Goal: Complete application form

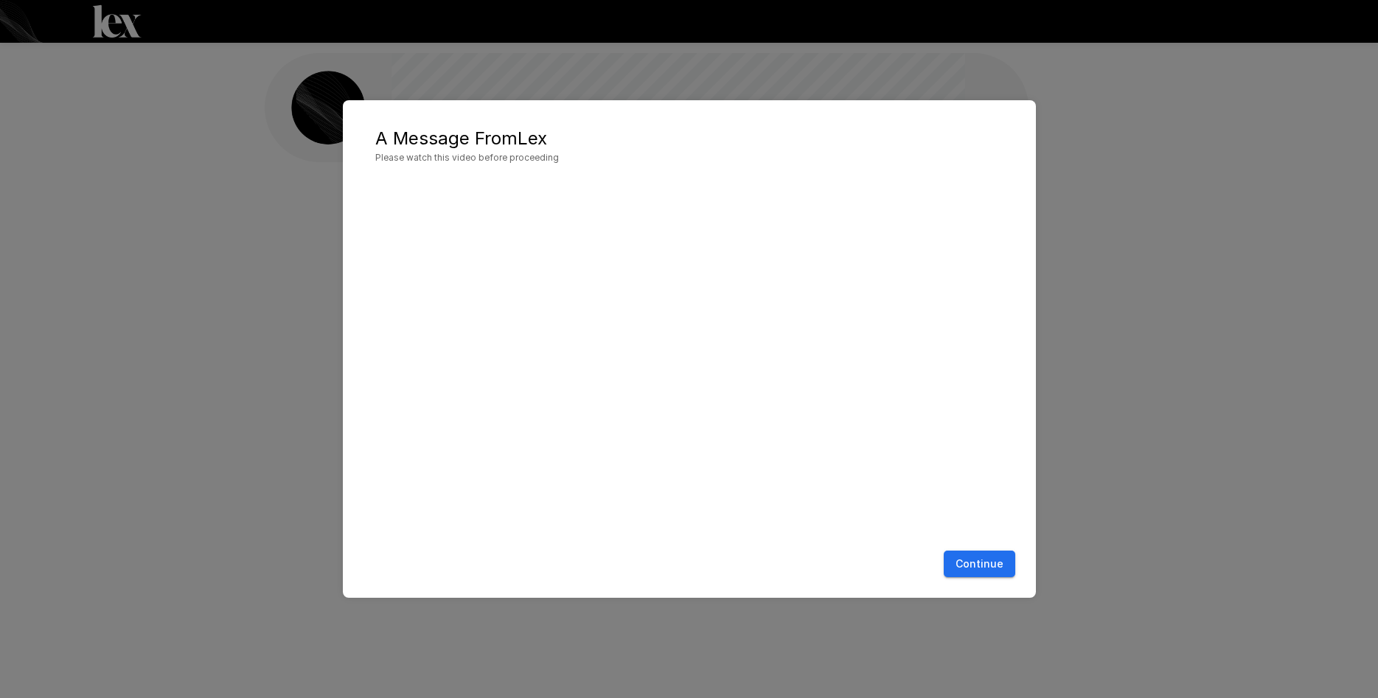
click at [999, 563] on button "Continue" at bounding box center [978, 564] width 71 height 27
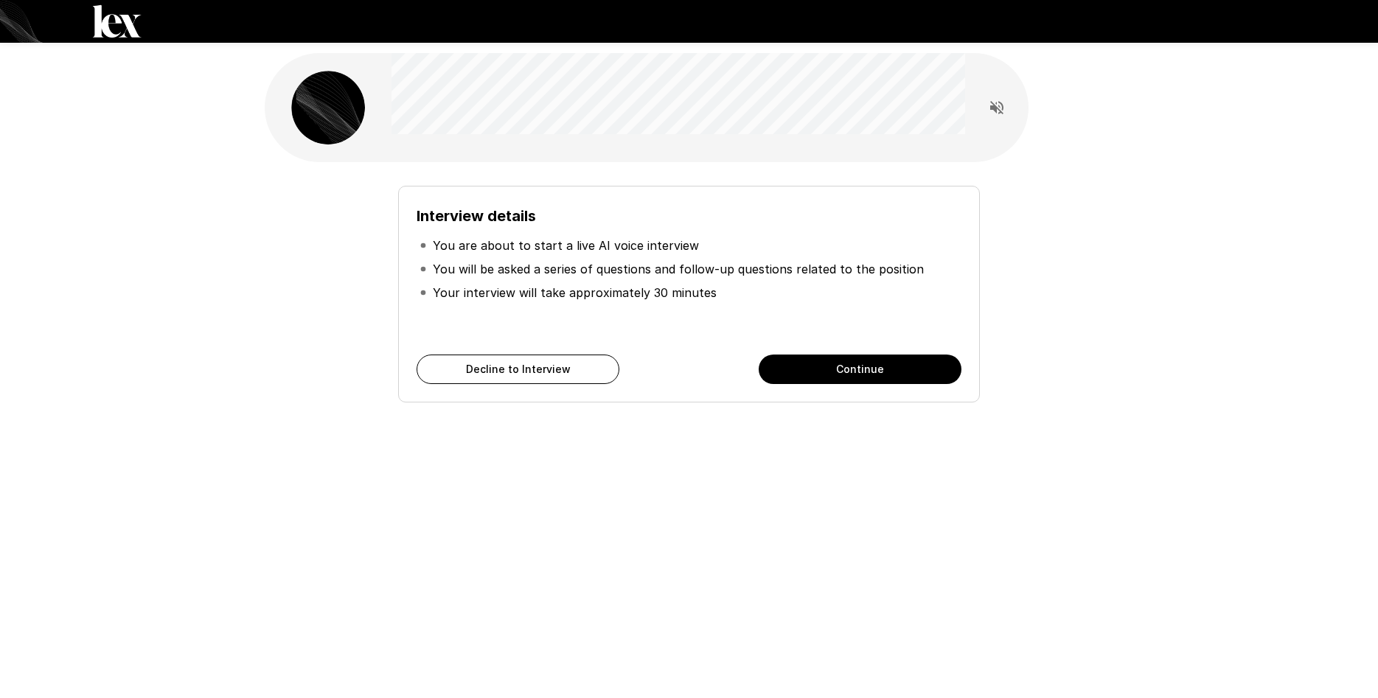
click at [870, 361] on button "Continue" at bounding box center [859, 369] width 203 height 29
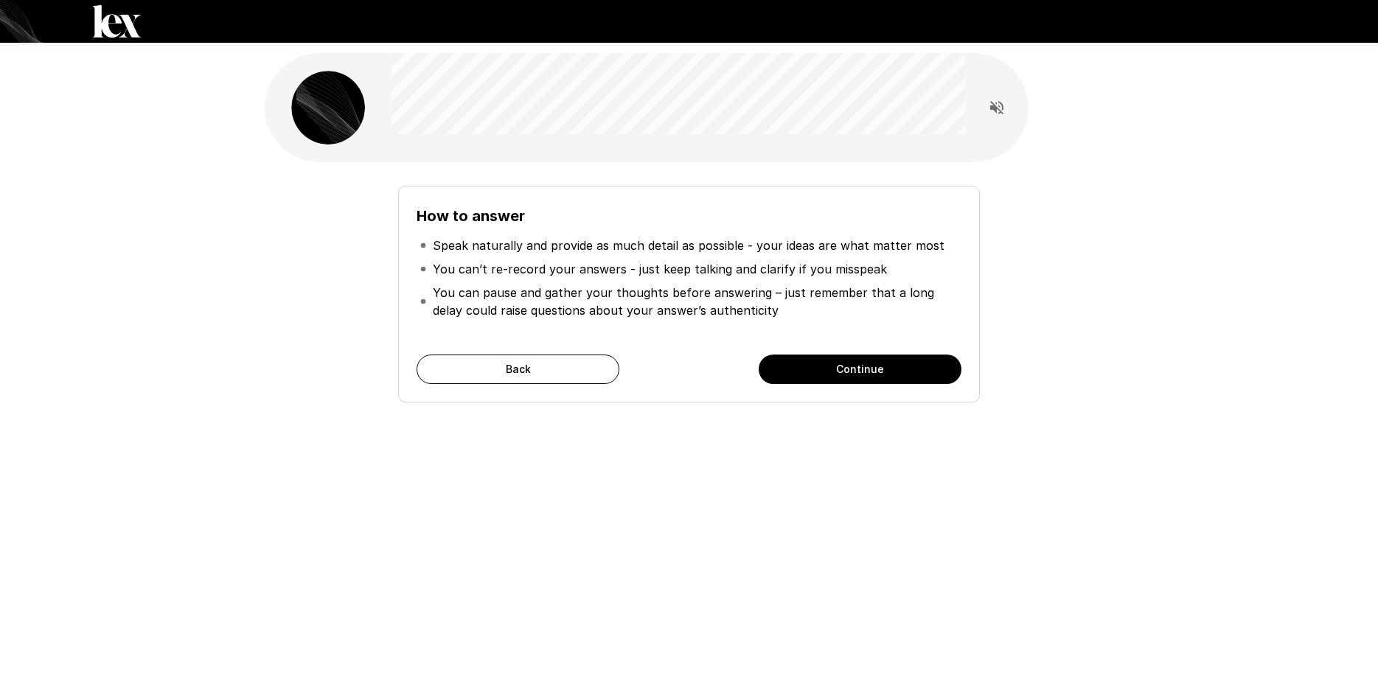
click at [873, 374] on button "Continue" at bounding box center [859, 369] width 203 height 29
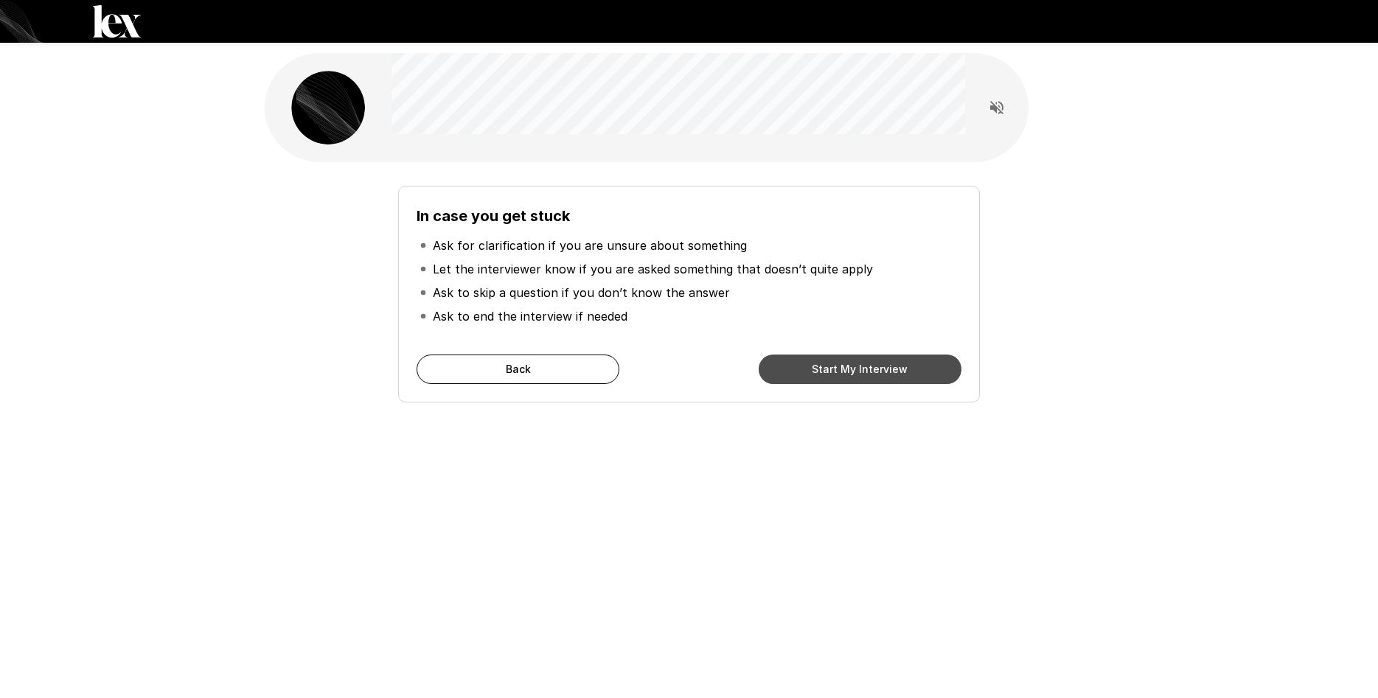
click at [882, 369] on button "Start My Interview" at bounding box center [859, 369] width 203 height 29
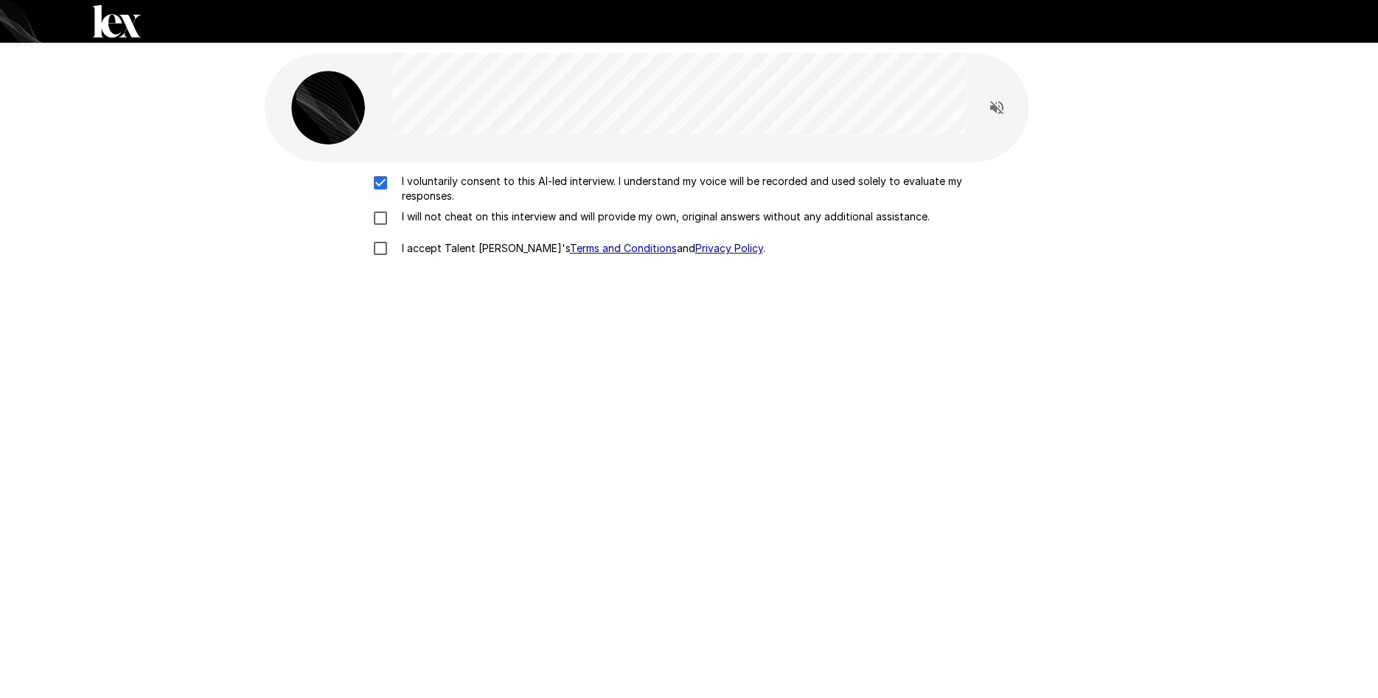
click at [378, 209] on div "I voluntarily consent to this AI-led interview. I understand my voice will be r…" at bounding box center [689, 219] width 837 height 90
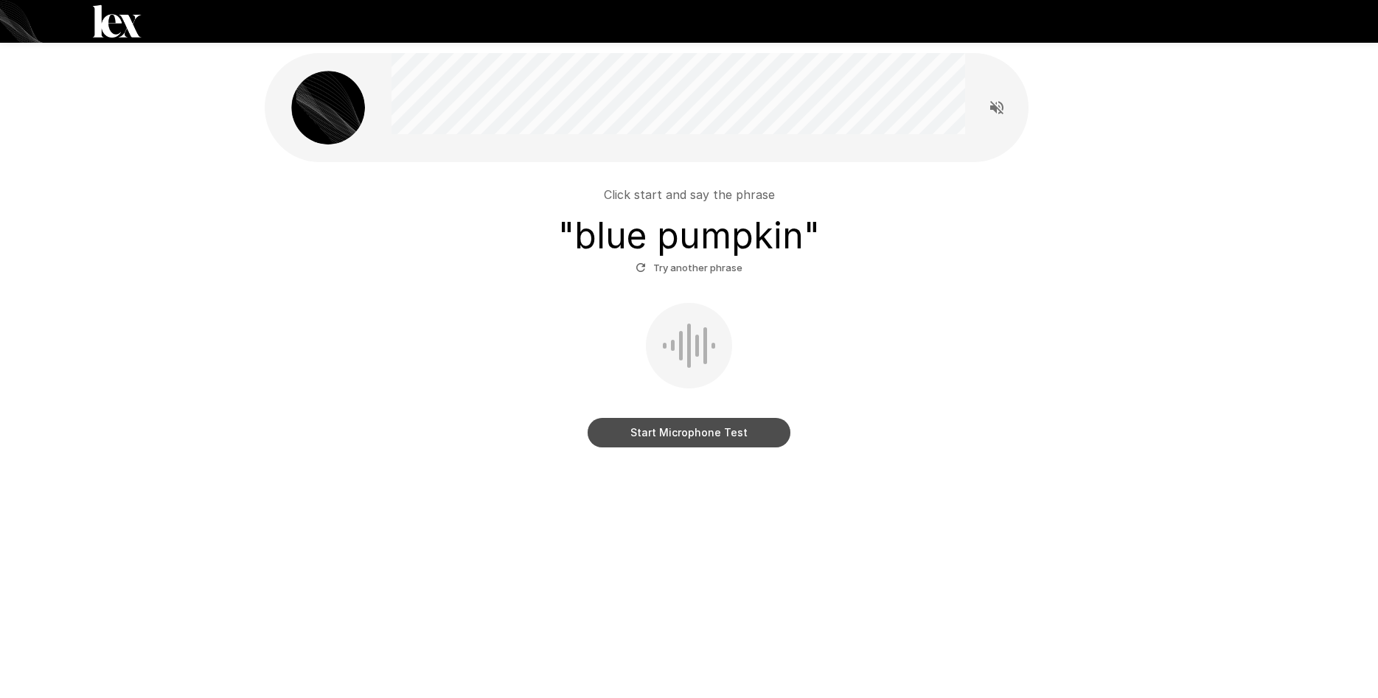
click at [727, 434] on button "Start Microphone Test" at bounding box center [688, 432] width 203 height 29
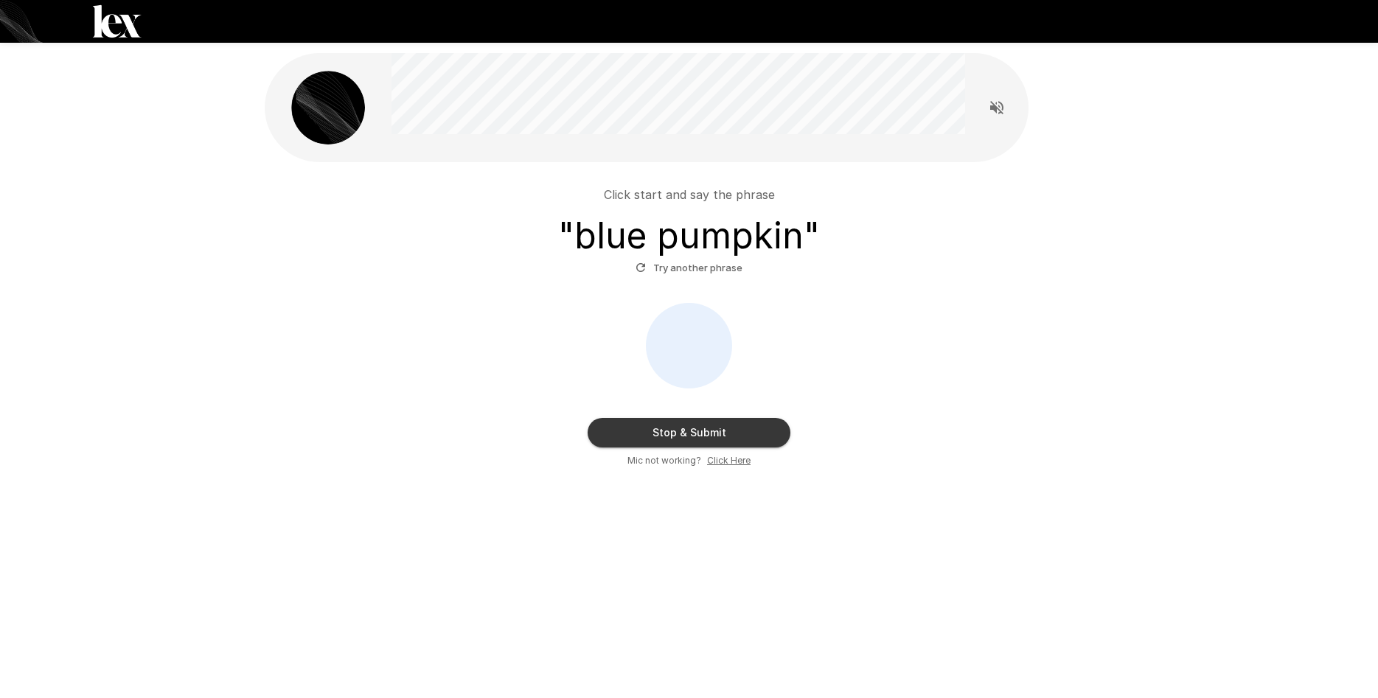
click at [708, 429] on button "Stop & Submit" at bounding box center [688, 432] width 203 height 29
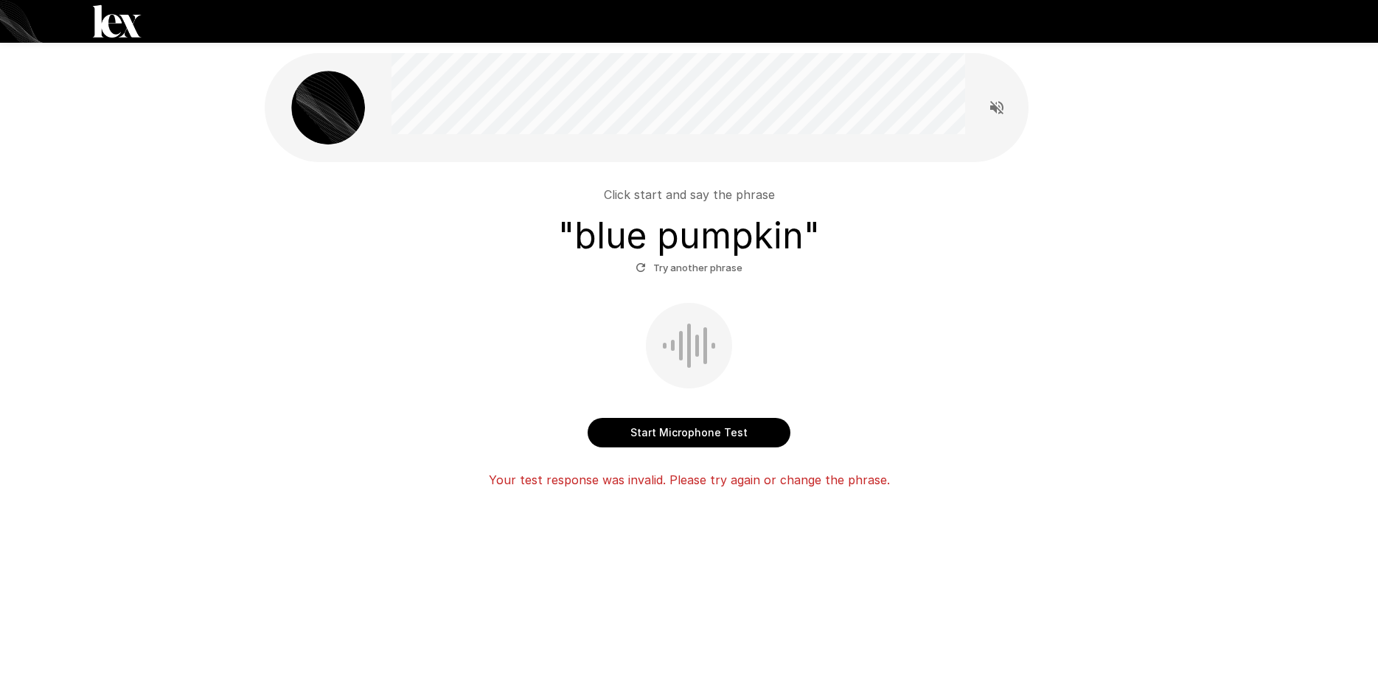
click at [719, 423] on button "Start Microphone Test" at bounding box center [688, 432] width 203 height 29
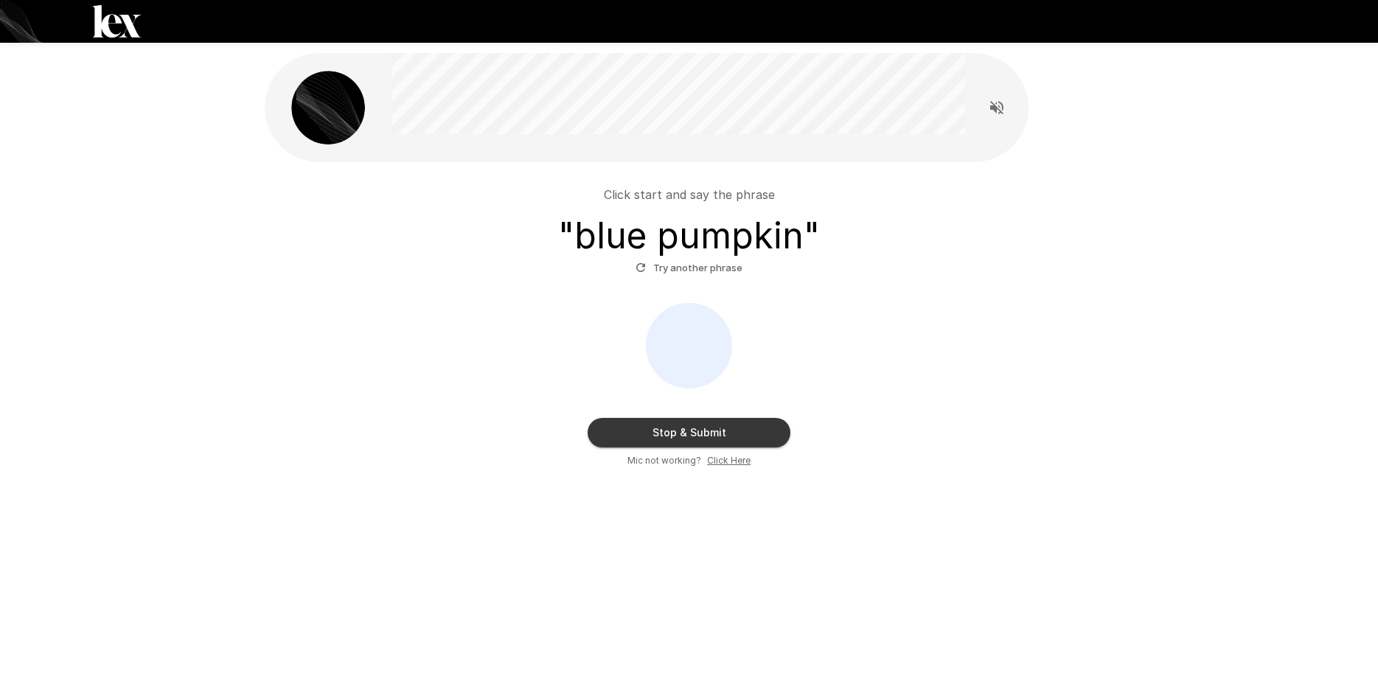
click at [745, 422] on button "Stop & Submit" at bounding box center [688, 432] width 203 height 29
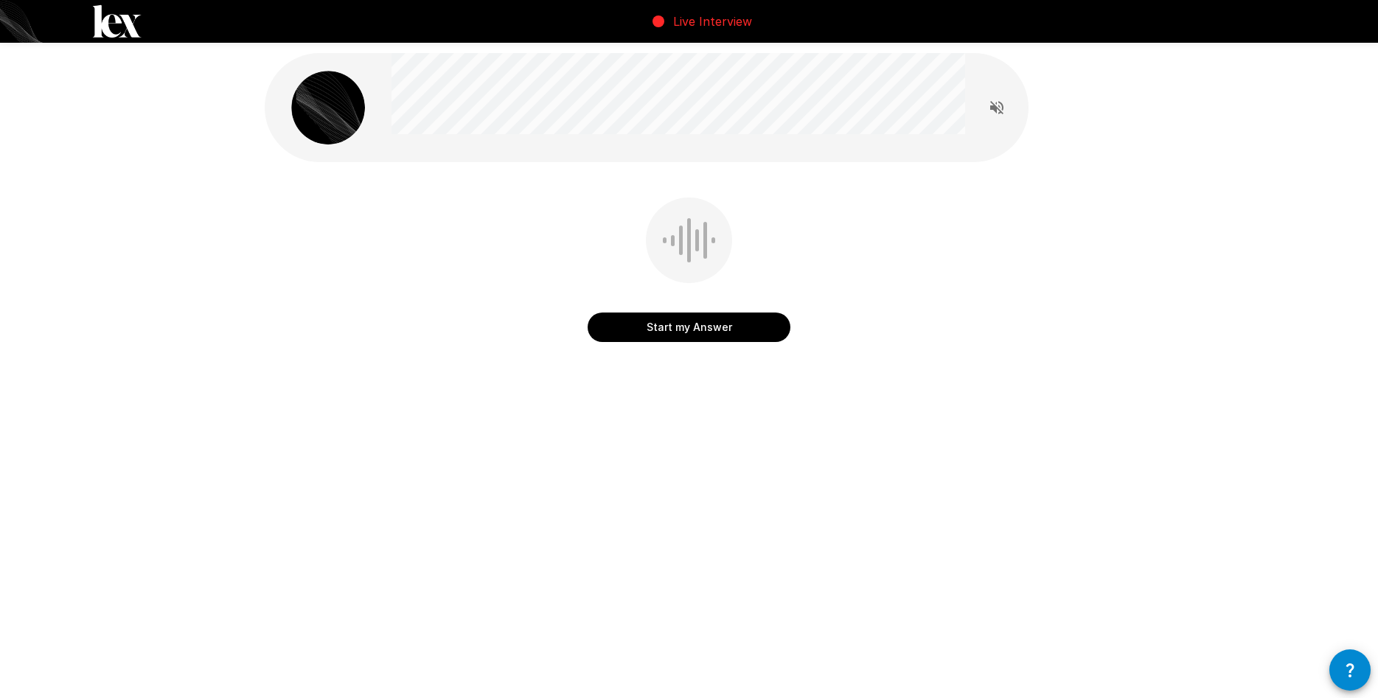
click at [739, 339] on button "Start my Answer" at bounding box center [688, 327] width 203 height 29
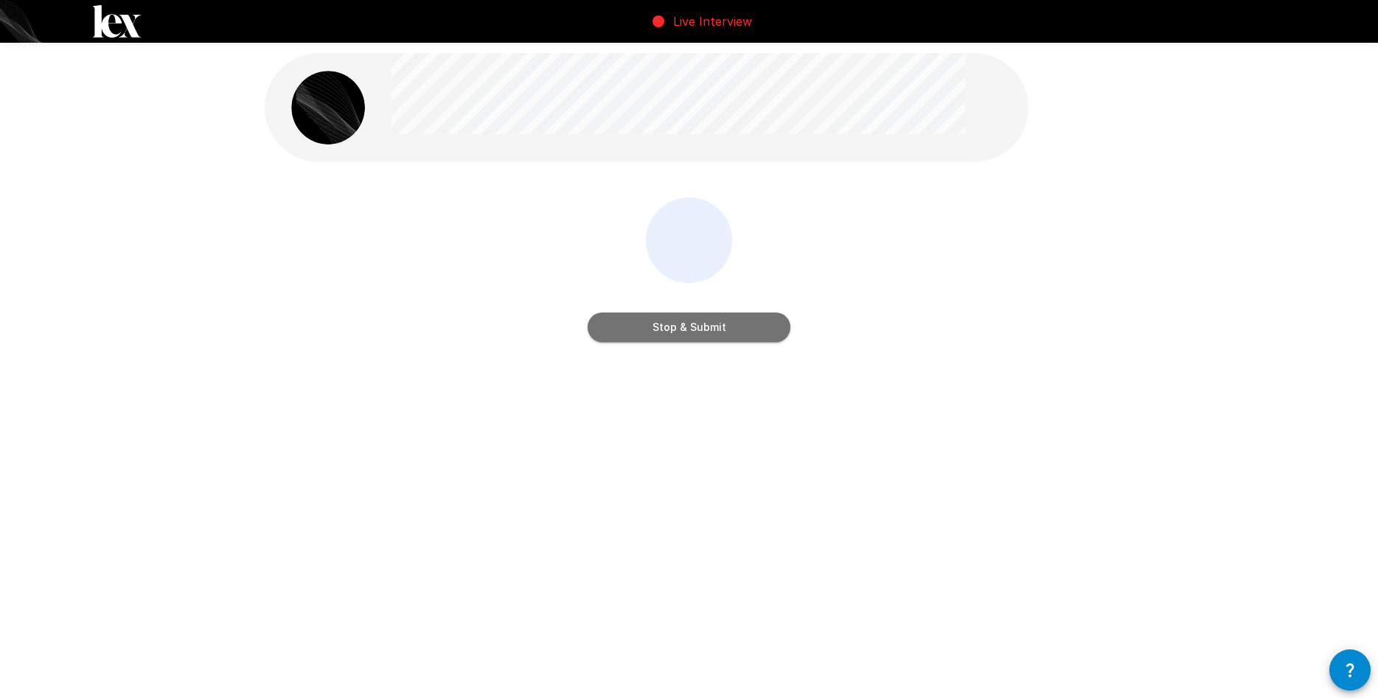
click at [733, 329] on button "Stop & Submit" at bounding box center [688, 327] width 203 height 29
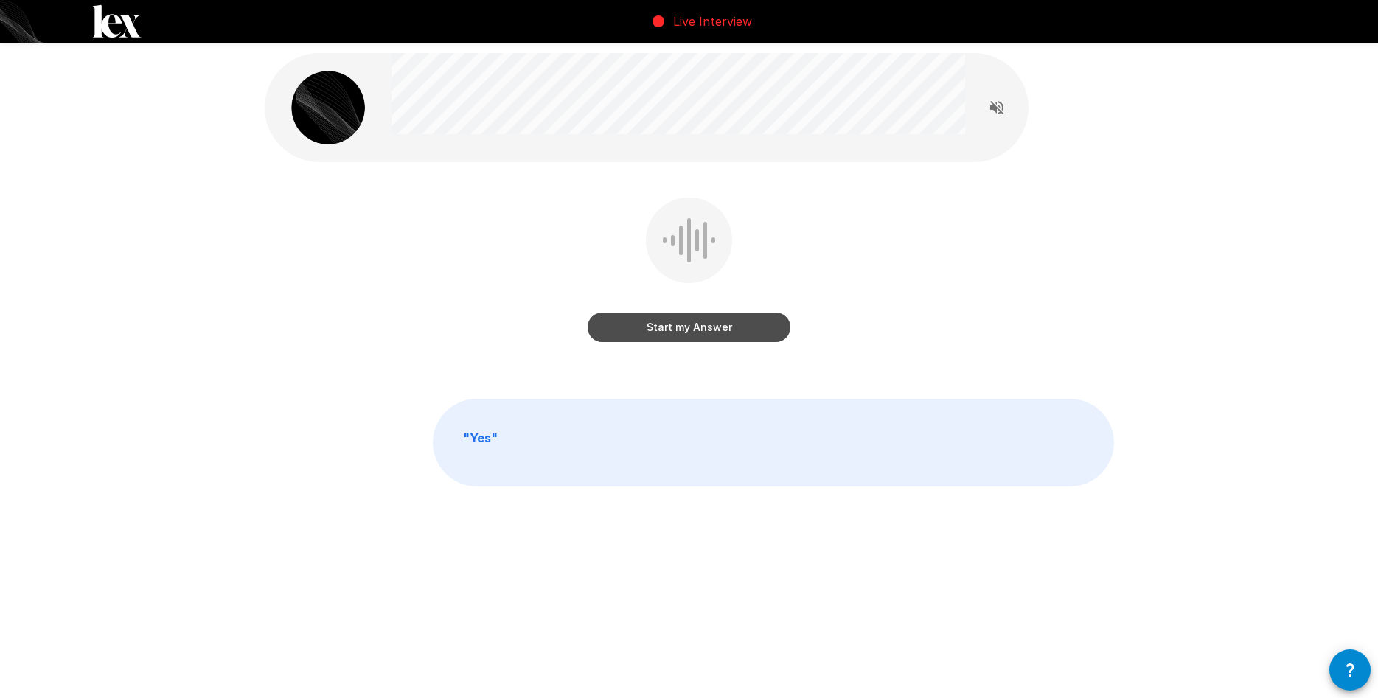
click at [725, 328] on button "Start my Answer" at bounding box center [688, 327] width 203 height 29
click at [734, 324] on button "Stop & Submit" at bounding box center [688, 327] width 203 height 29
click at [743, 321] on button "Start my Answer" at bounding box center [688, 327] width 203 height 29
click at [739, 323] on button "Stop & Submit" at bounding box center [688, 327] width 203 height 29
click at [742, 327] on button "Start my Answer" at bounding box center [688, 327] width 203 height 29
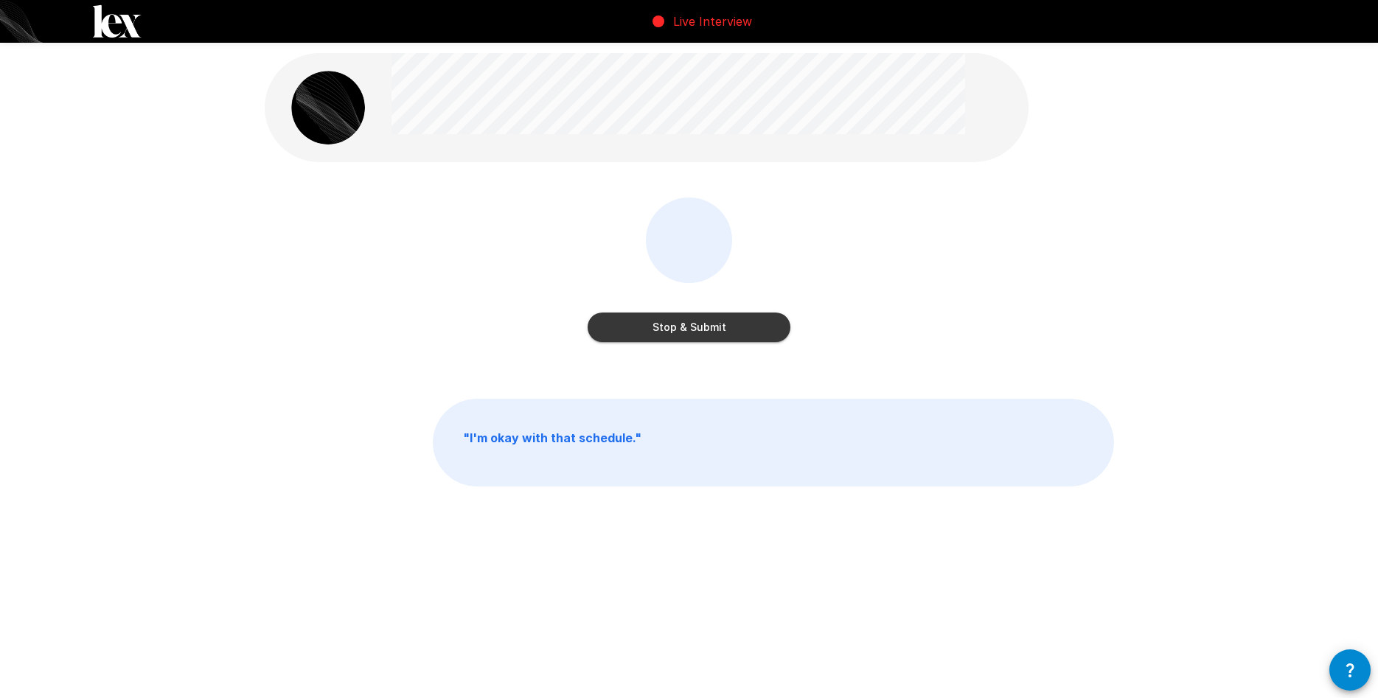
click at [711, 320] on button "Stop & Submit" at bounding box center [688, 327] width 203 height 29
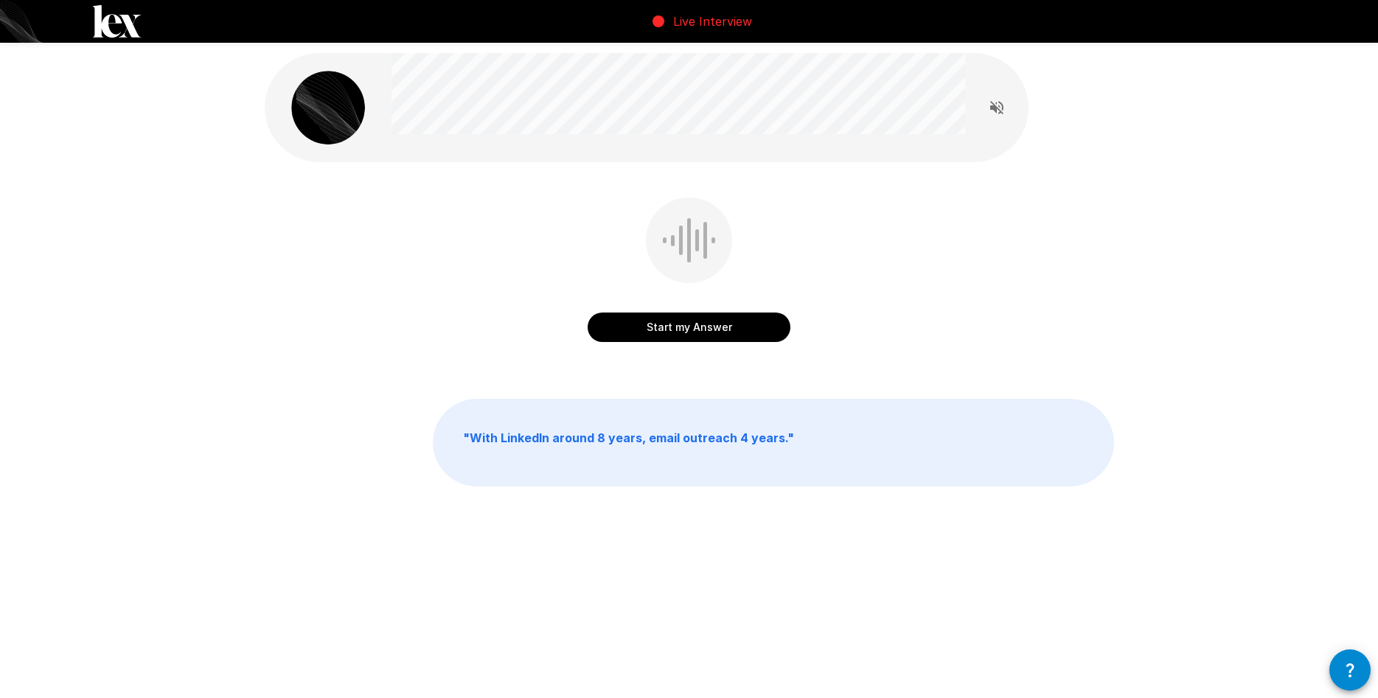
click at [747, 325] on button "Start my Answer" at bounding box center [688, 327] width 203 height 29
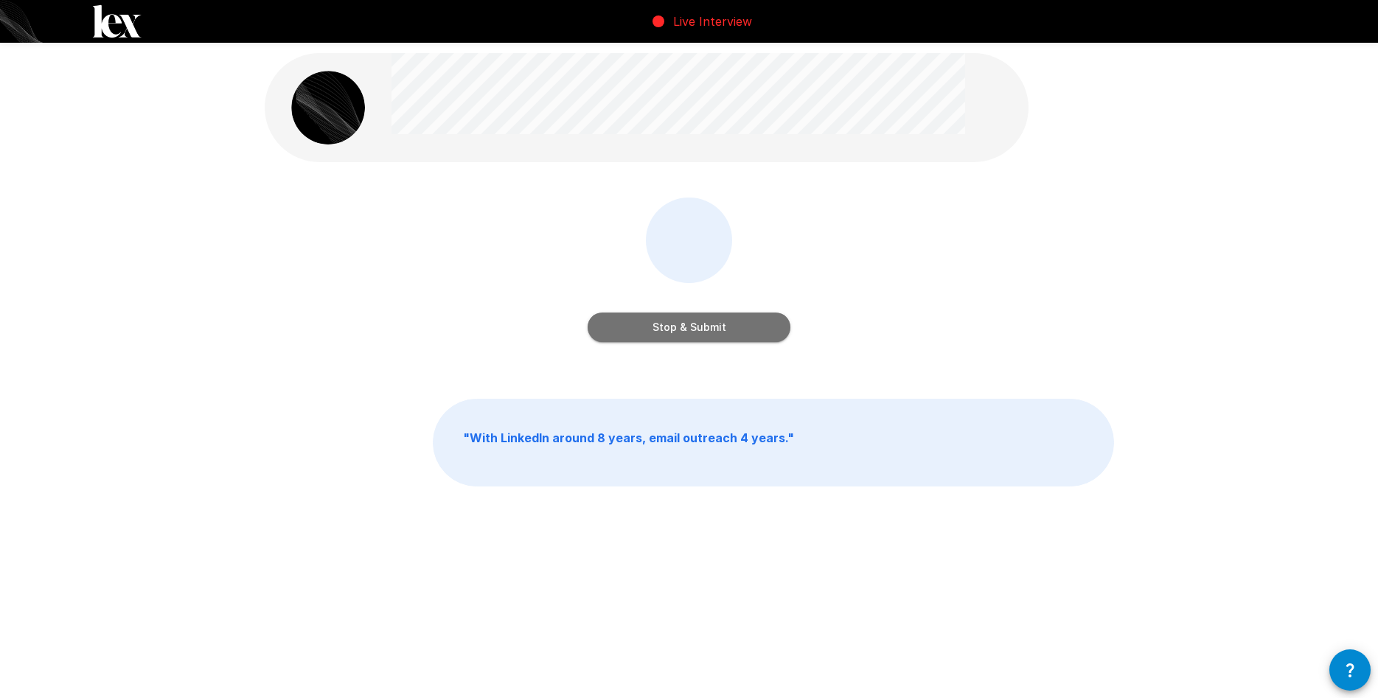
click at [748, 324] on button "Stop & Submit" at bounding box center [688, 327] width 203 height 29
click at [761, 317] on button "Start my Answer" at bounding box center [688, 327] width 203 height 29
click at [762, 315] on button "Stop & Submit" at bounding box center [688, 327] width 203 height 29
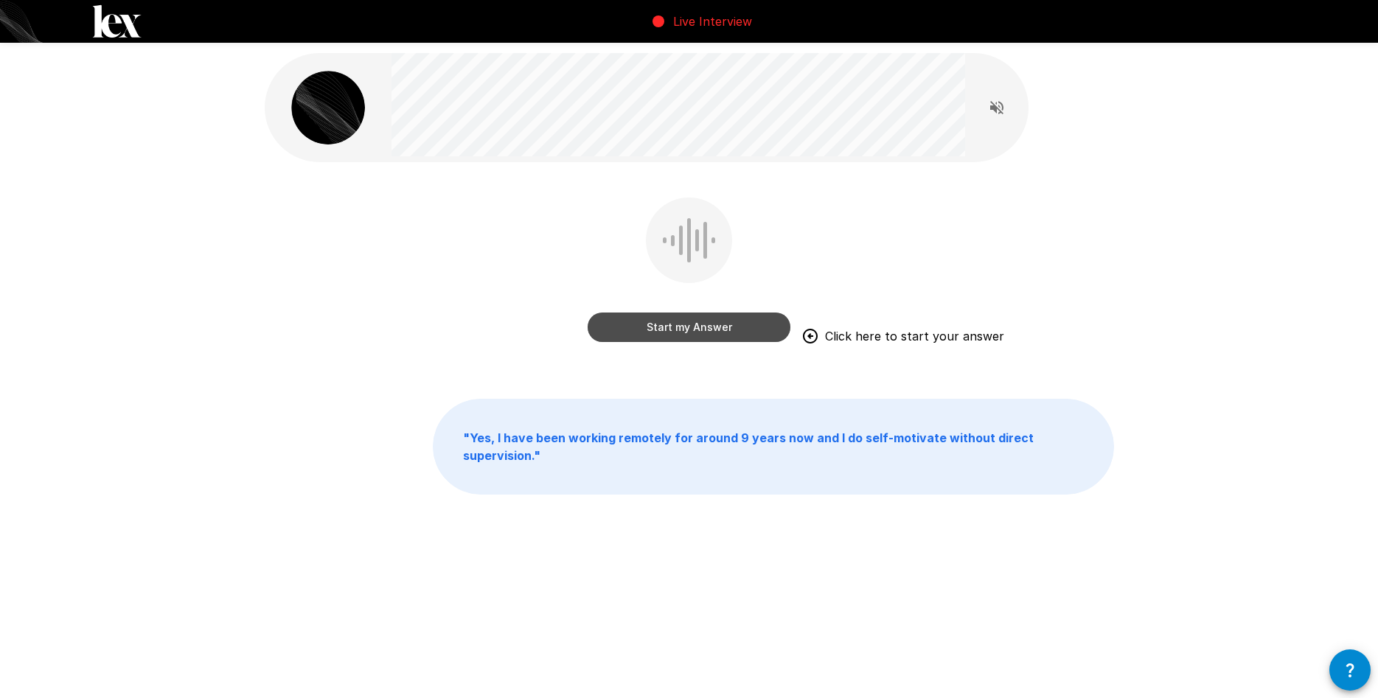
click at [732, 335] on button "Start my Answer" at bounding box center [688, 327] width 203 height 29
click at [732, 335] on button "Stop & Submit" at bounding box center [688, 327] width 203 height 29
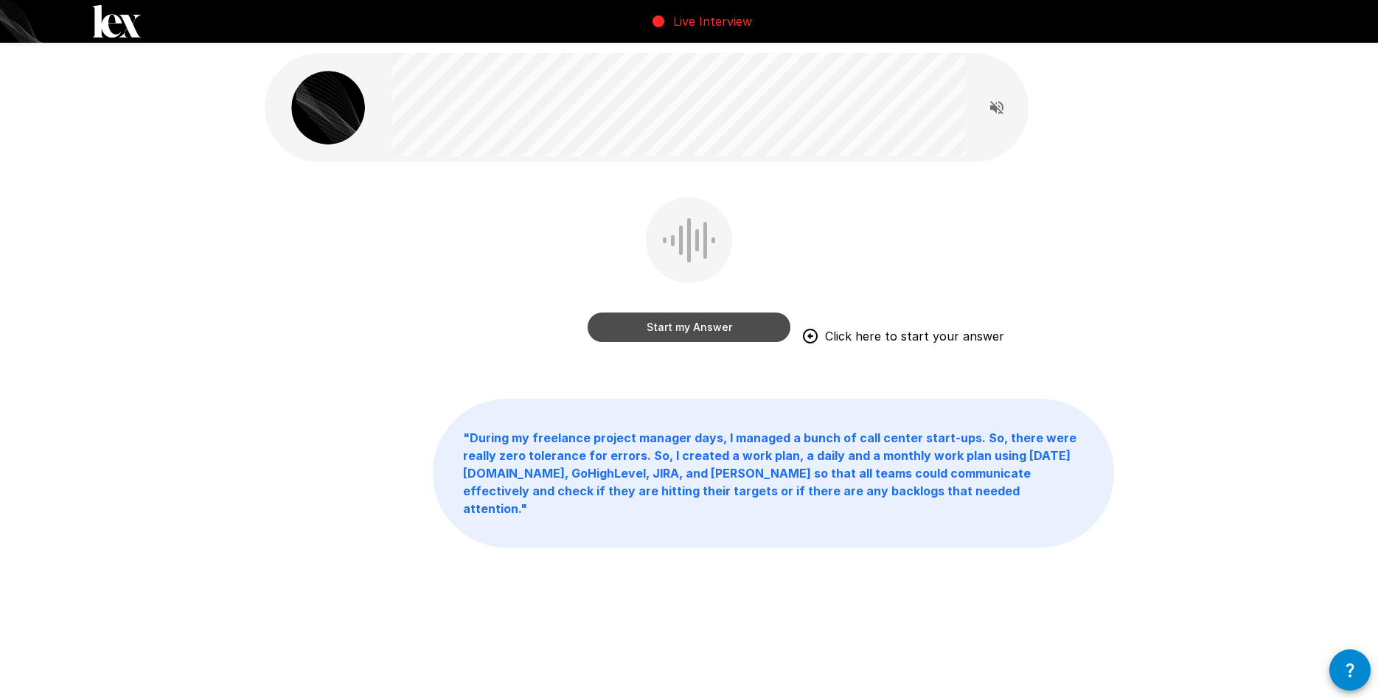
click at [732, 335] on button "Start my Answer" at bounding box center [688, 327] width 203 height 29
click at [732, 335] on button "Stop & Submit" at bounding box center [688, 327] width 203 height 29
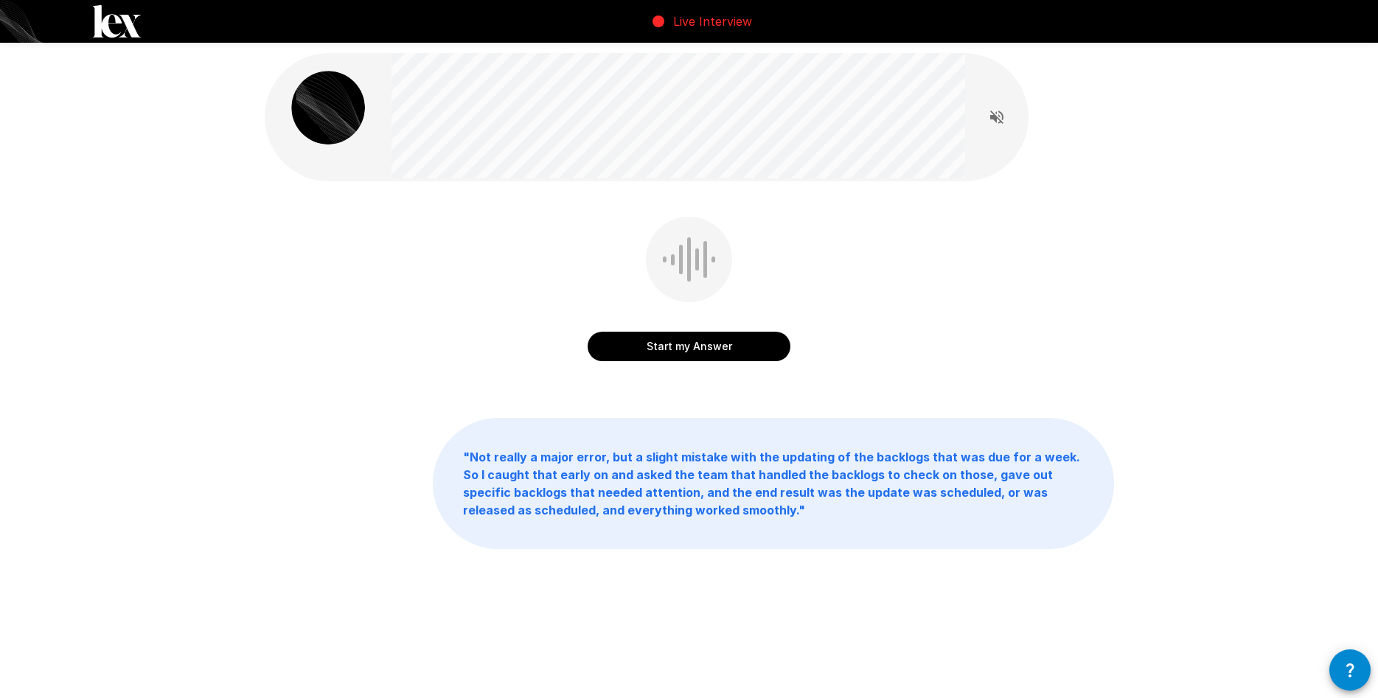
click at [729, 346] on button "Start my Answer" at bounding box center [688, 346] width 203 height 29
click at [729, 346] on button "Stop & Submit" at bounding box center [688, 346] width 203 height 29
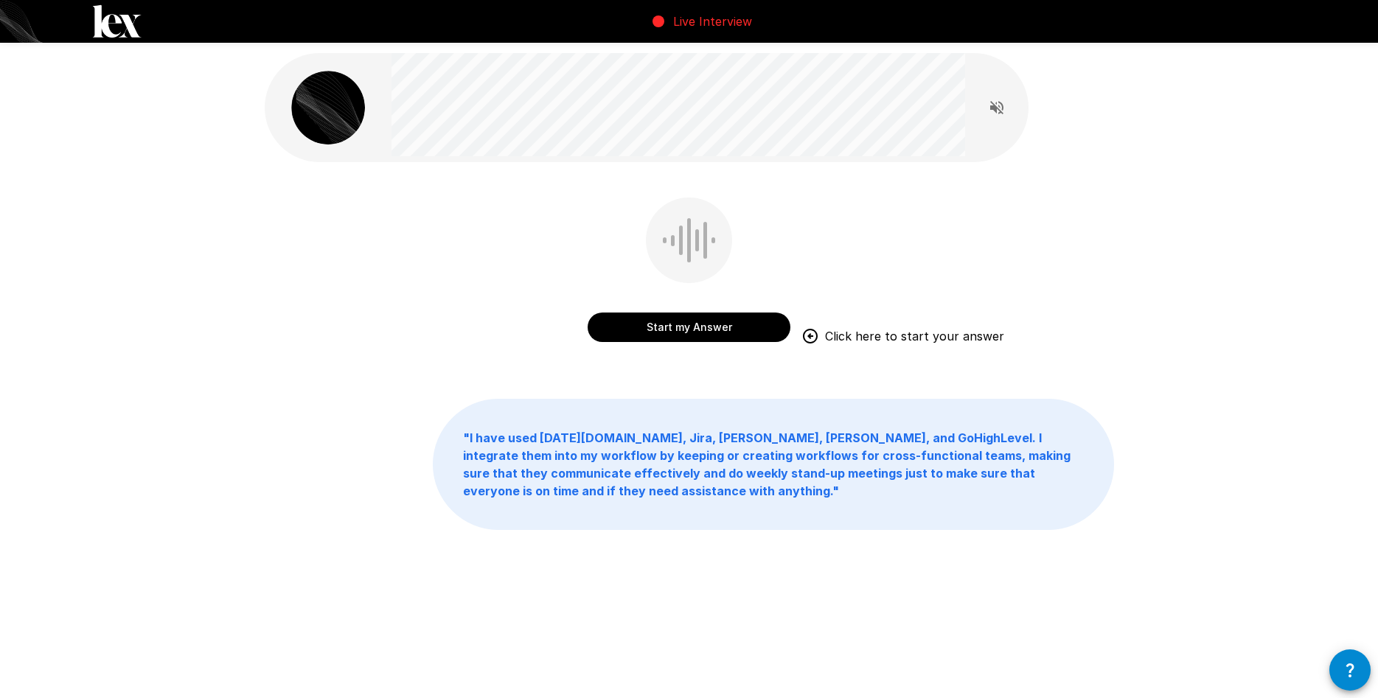
click at [724, 331] on button "Start my Answer" at bounding box center [688, 327] width 203 height 29
click at [724, 331] on button "Stop & Submit" at bounding box center [688, 327] width 203 height 29
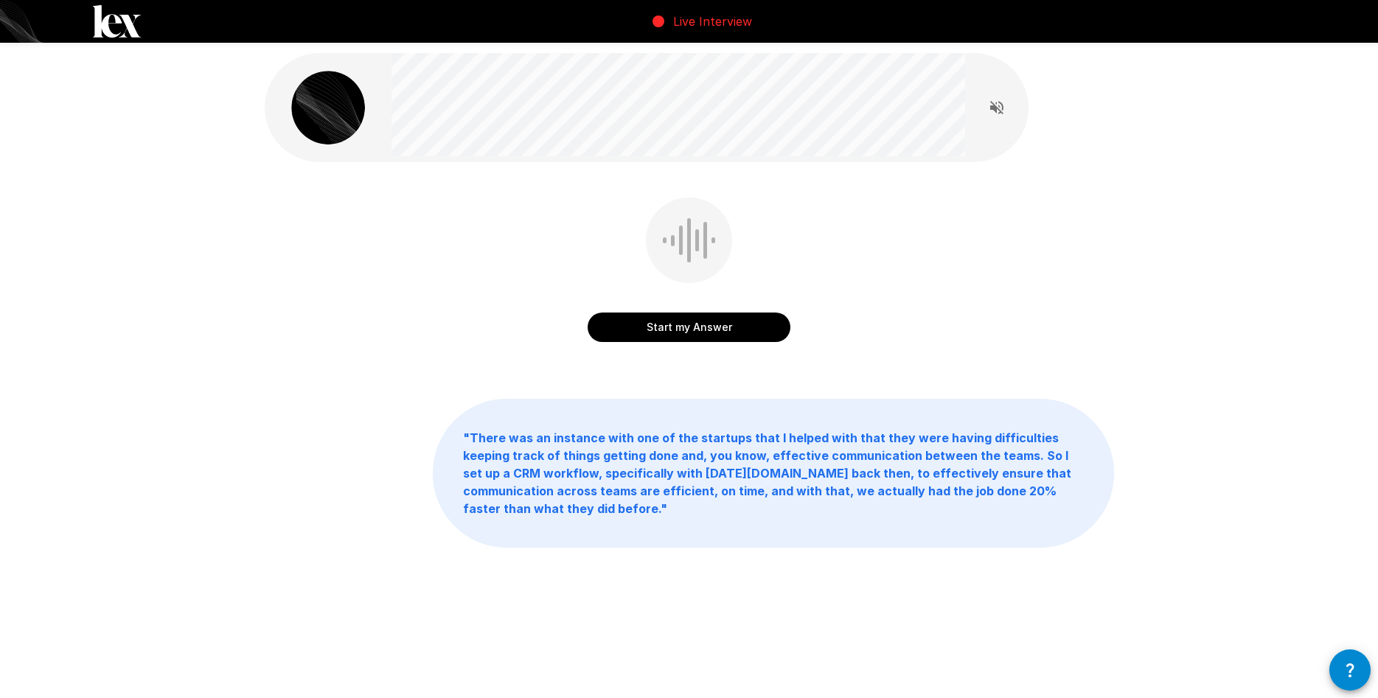
click at [724, 331] on button "Start my Answer" at bounding box center [688, 327] width 203 height 29
click at [724, 331] on button "Stop & Submit" at bounding box center [688, 327] width 203 height 29
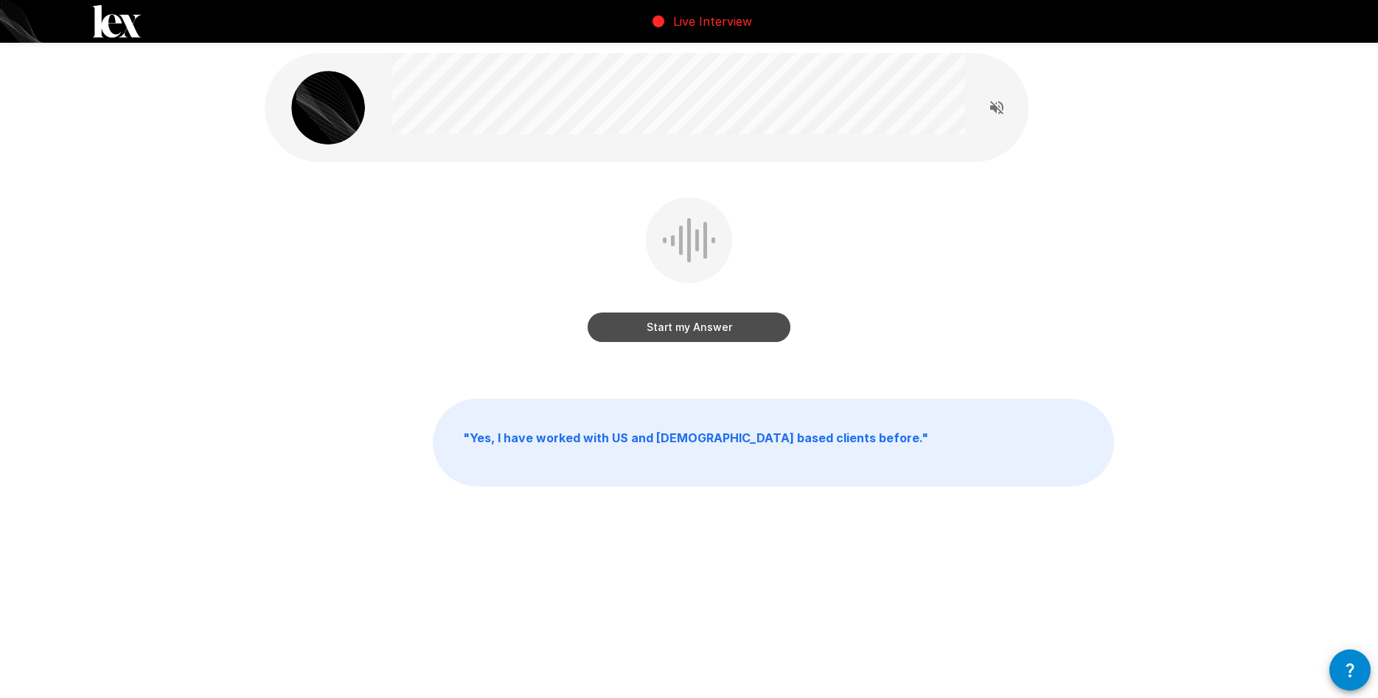
click at [724, 331] on button "Start my Answer" at bounding box center [688, 327] width 203 height 29
click at [724, 331] on button "Stop & Submit" at bounding box center [688, 327] width 203 height 29
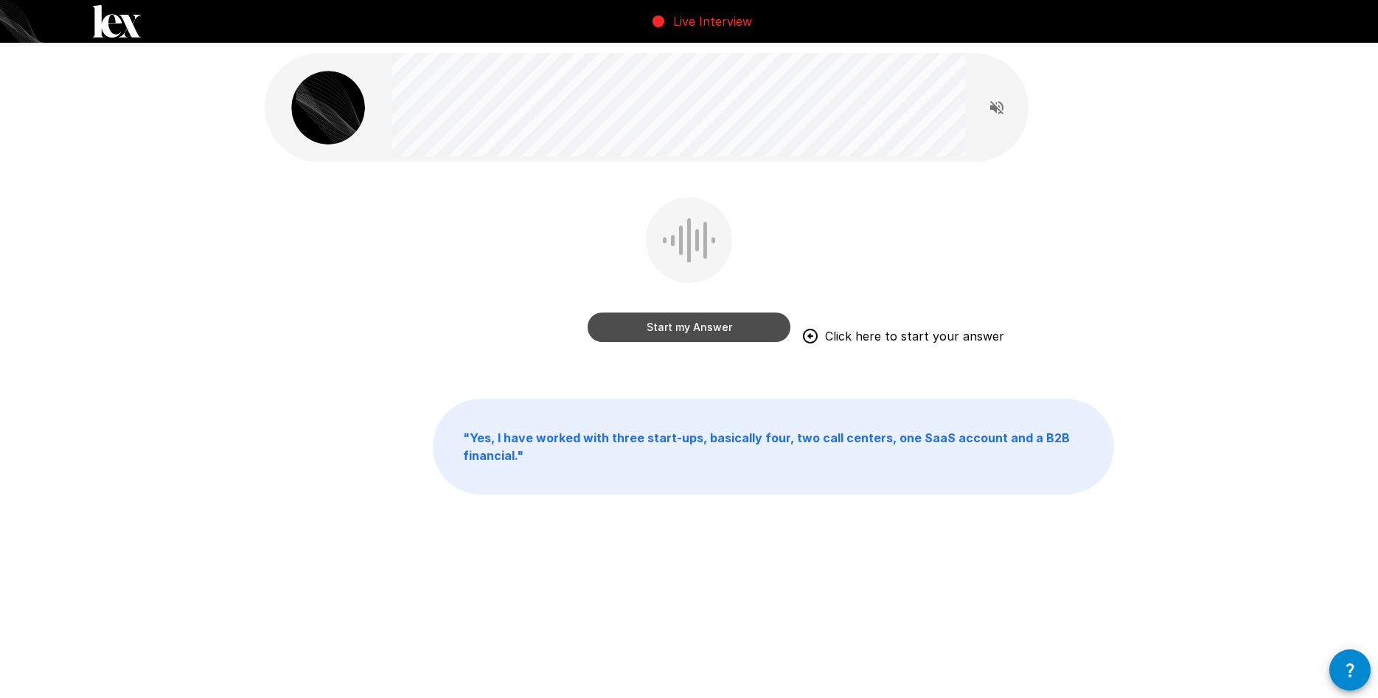
click at [724, 331] on button "Start my Answer" at bounding box center [688, 327] width 203 height 29
click at [724, 331] on button "Stop & Submit" at bounding box center [688, 327] width 203 height 29
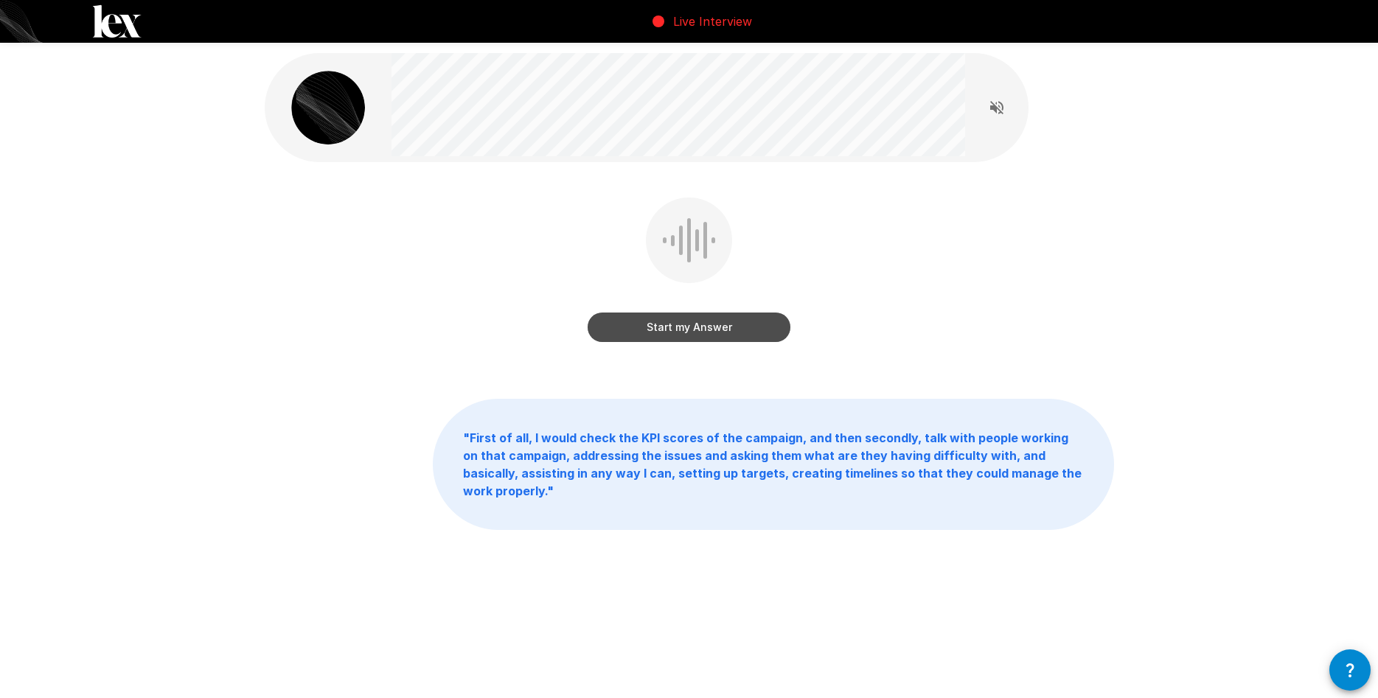
click at [724, 331] on button "Start my Answer" at bounding box center [688, 327] width 203 height 29
click at [724, 331] on button "Stop & Submit" at bounding box center [688, 327] width 203 height 29
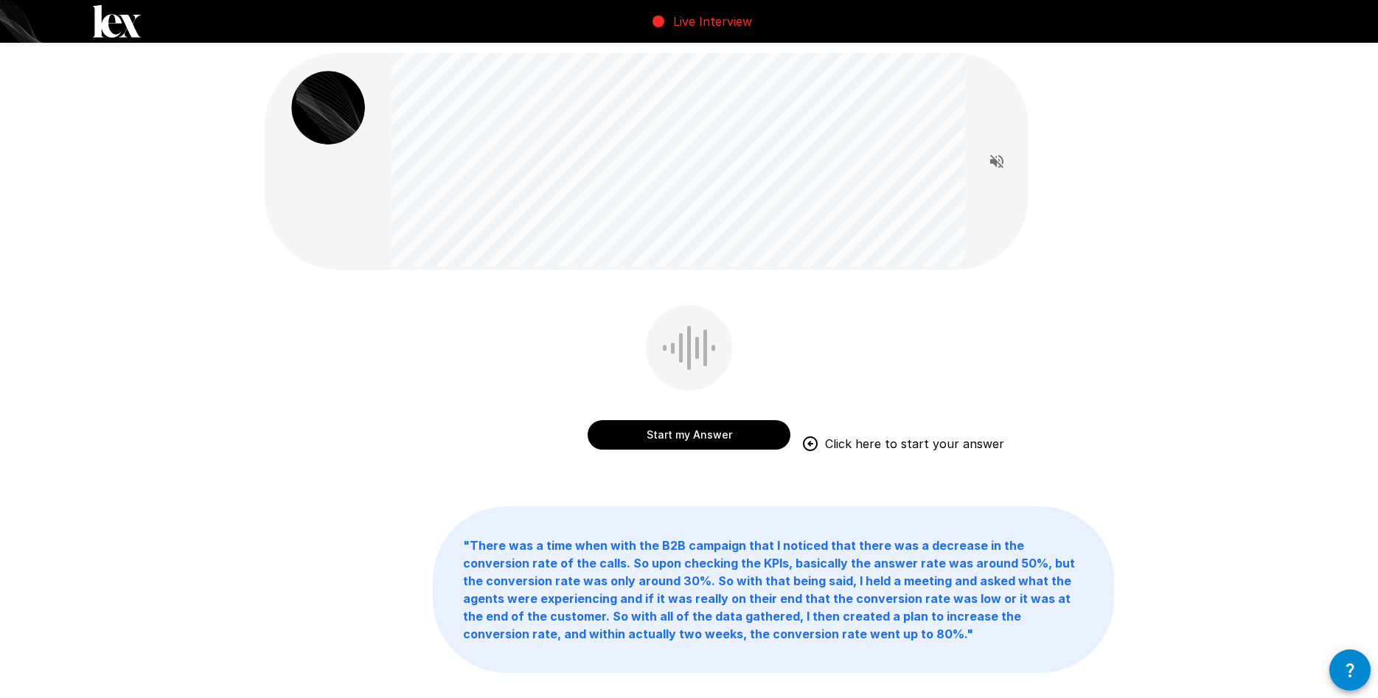
click at [743, 426] on button "Start my Answer" at bounding box center [688, 434] width 203 height 29
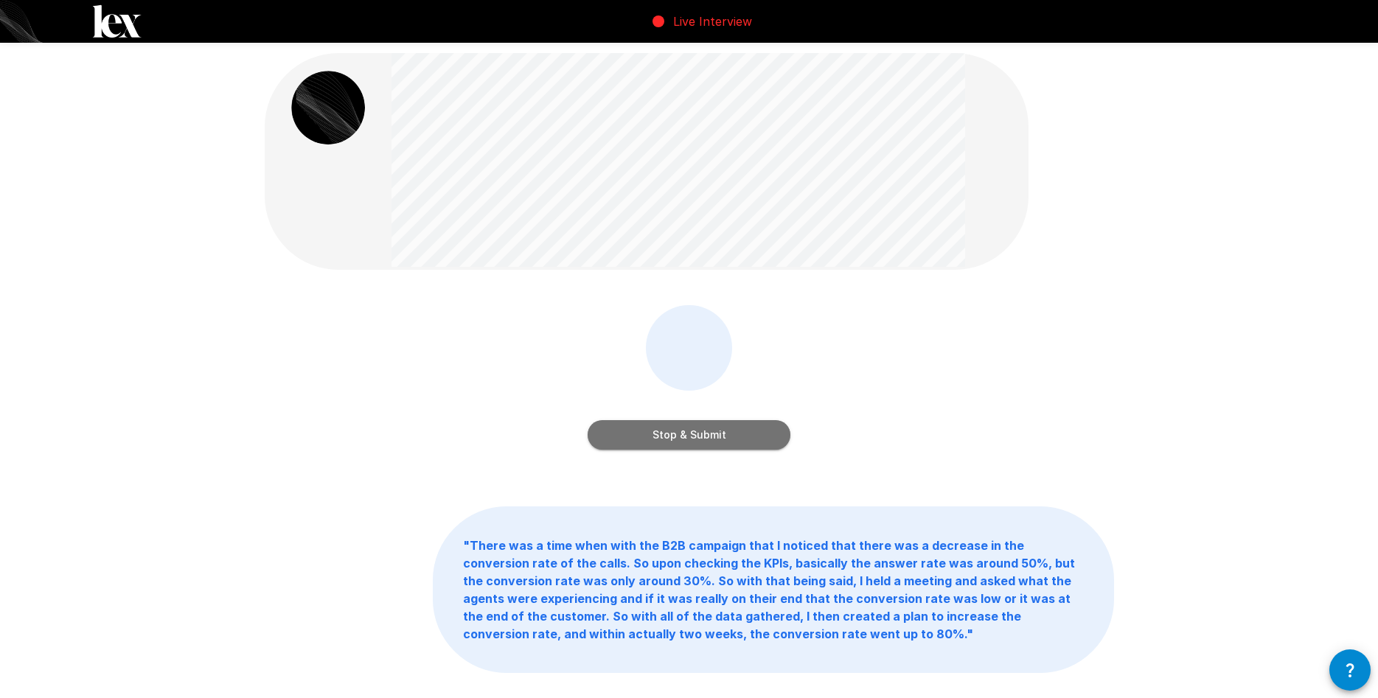
click at [743, 426] on button "Stop & Submit" at bounding box center [688, 434] width 203 height 29
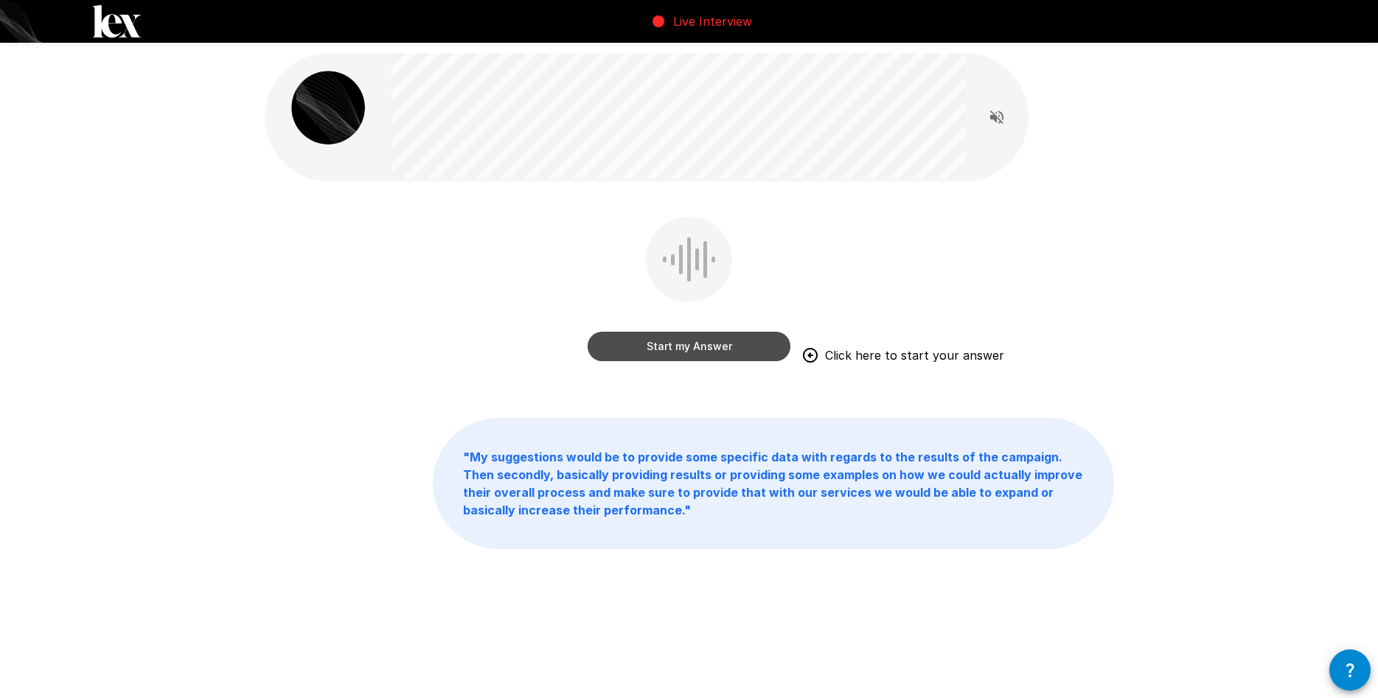
click at [786, 353] on button "Start my Answer" at bounding box center [688, 346] width 203 height 29
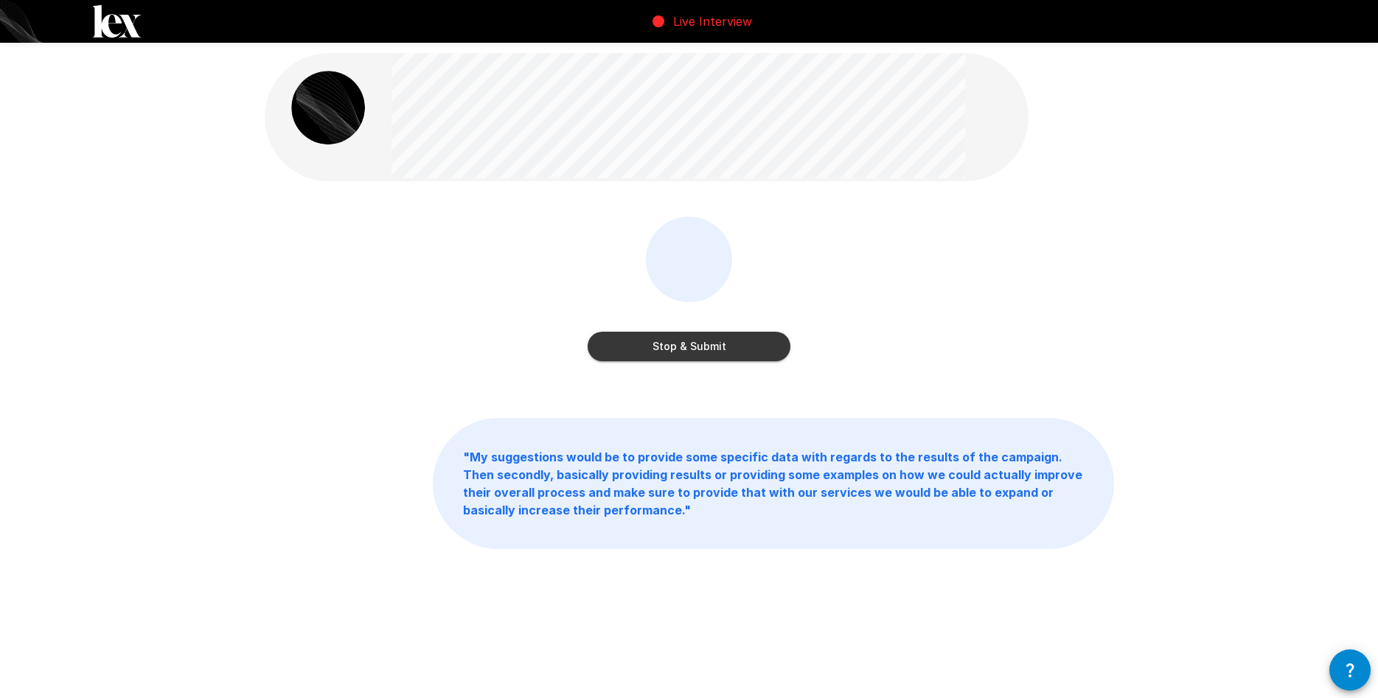
click at [763, 346] on button "Stop & Submit" at bounding box center [688, 346] width 203 height 29
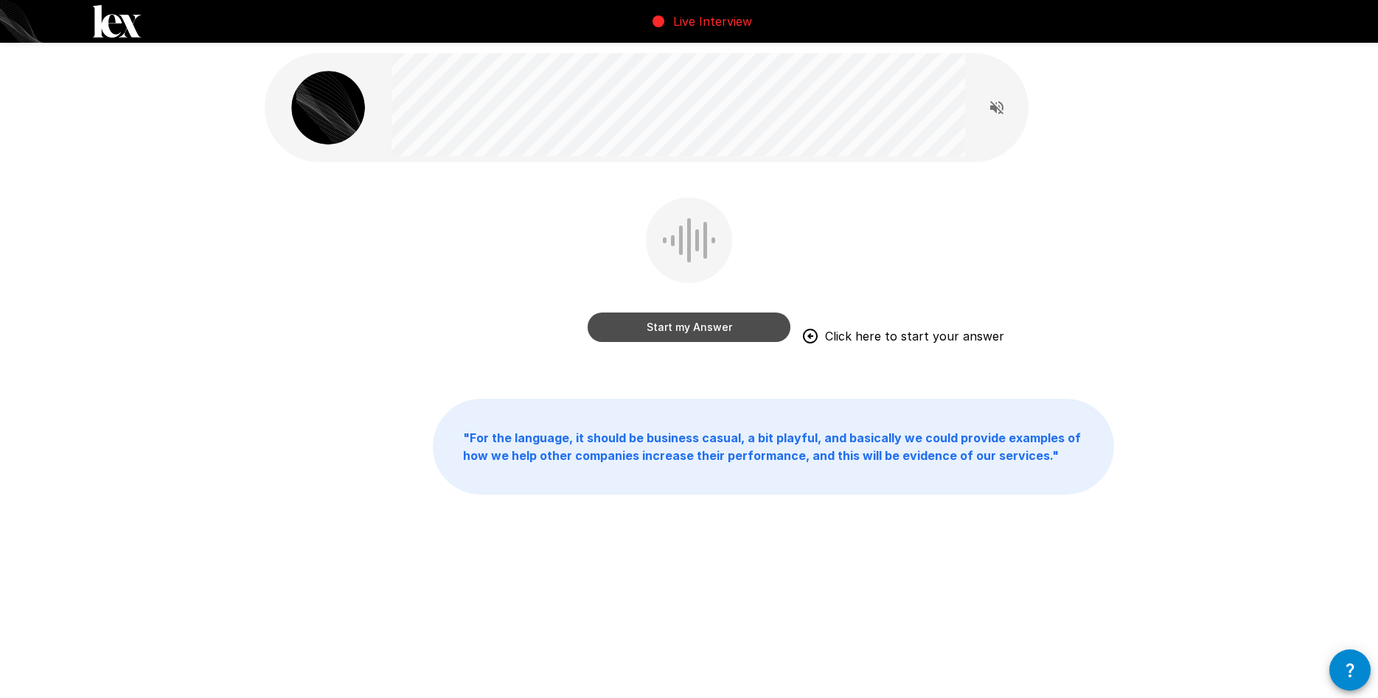
click at [723, 318] on button "Start my Answer" at bounding box center [688, 327] width 203 height 29
click at [660, 329] on button "Stop & Submit" at bounding box center [688, 327] width 203 height 29
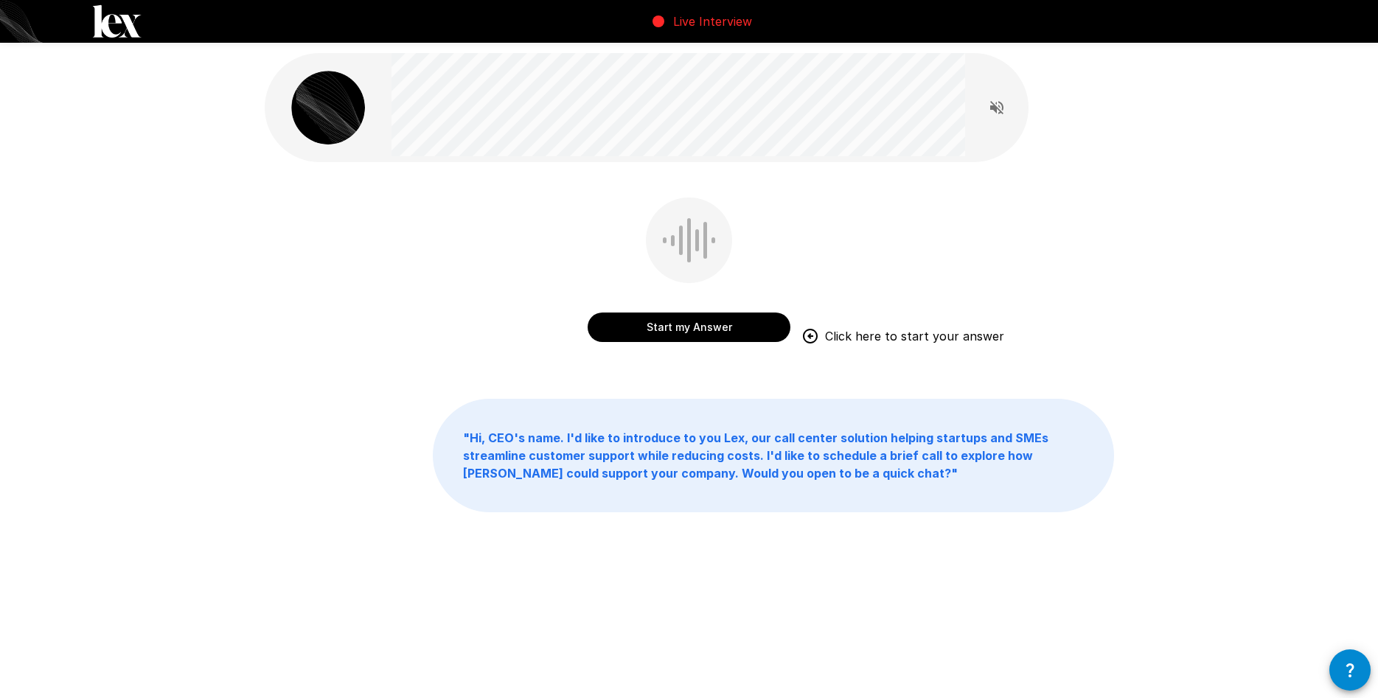
click at [738, 337] on button "Start my Answer" at bounding box center [688, 327] width 203 height 29
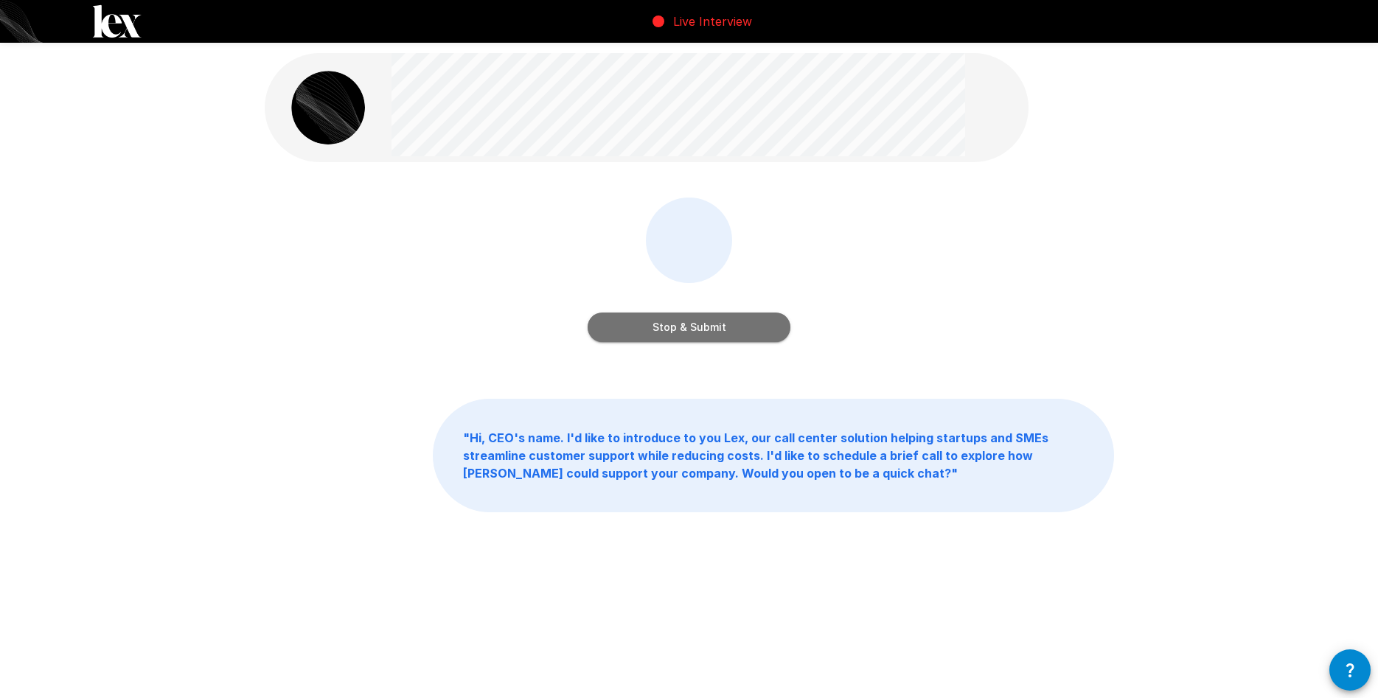
click at [736, 319] on button "Stop & Submit" at bounding box center [688, 327] width 203 height 29
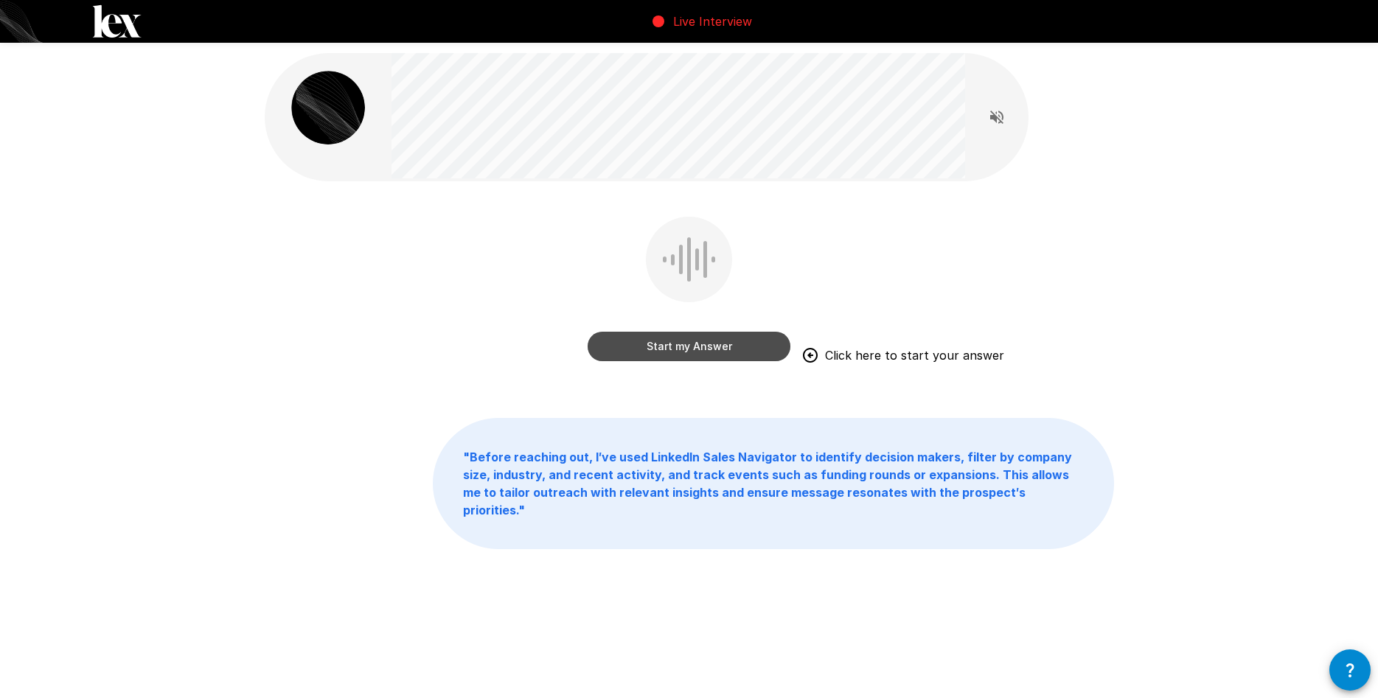
click at [765, 339] on button "Start my Answer" at bounding box center [688, 346] width 203 height 29
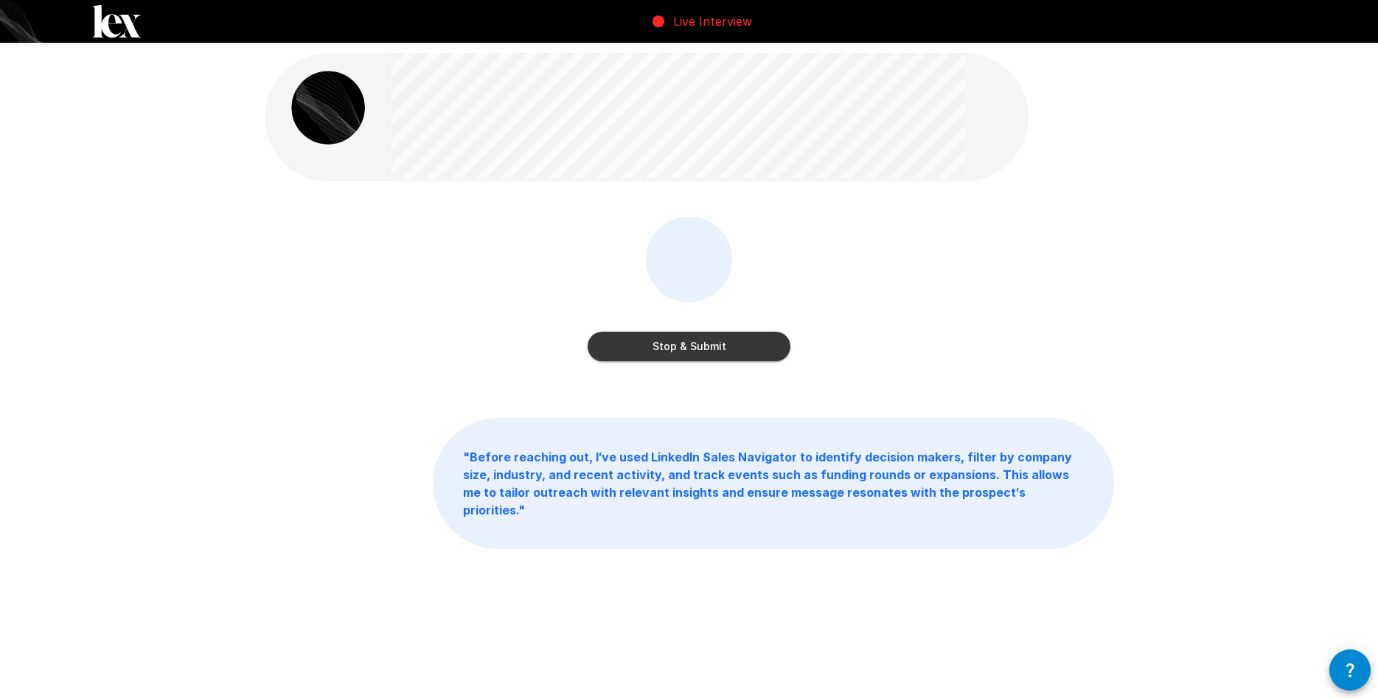
click at [738, 343] on button "Stop & Submit" at bounding box center [688, 346] width 203 height 29
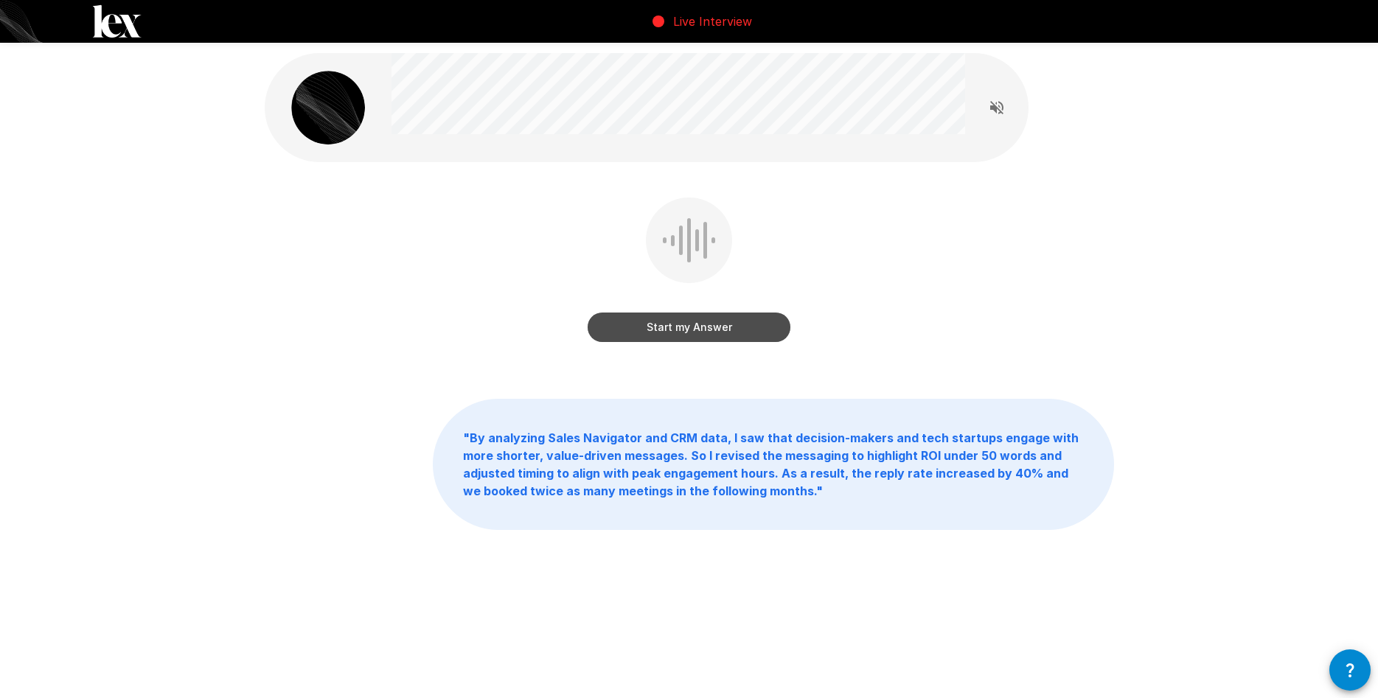
click at [752, 335] on button "Start my Answer" at bounding box center [688, 327] width 203 height 29
click at [753, 334] on button "Stop & Submit" at bounding box center [688, 327] width 203 height 29
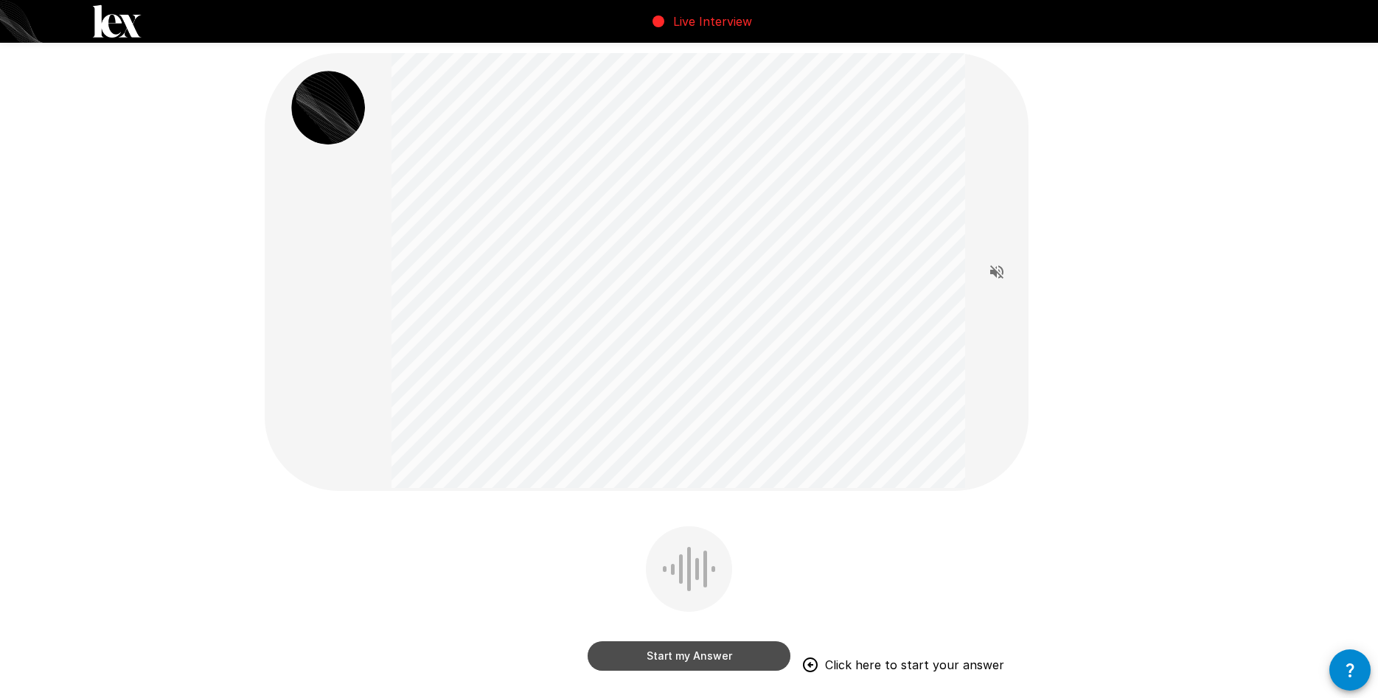
click at [739, 658] on button "Start my Answer" at bounding box center [688, 655] width 203 height 29
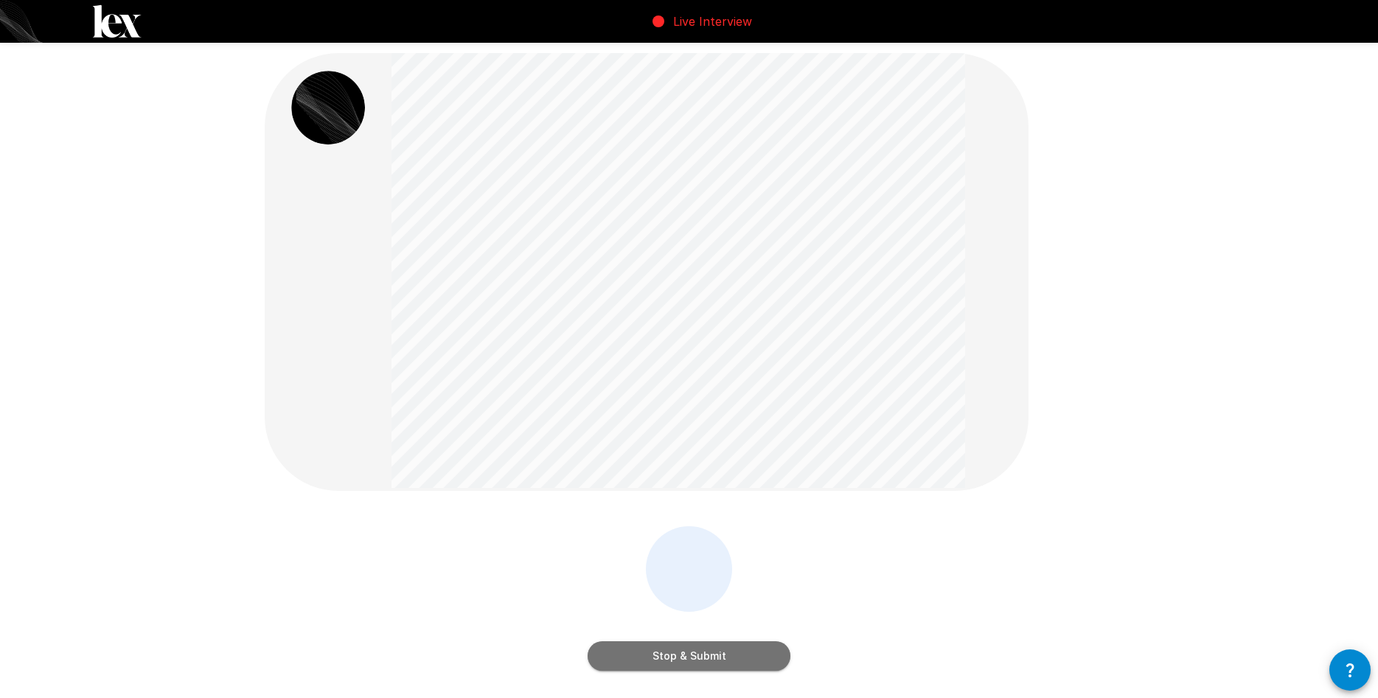
drag, startPoint x: 735, startPoint y: 657, endPoint x: 740, endPoint y: 637, distance: 21.3
click at [736, 657] on button "Stop & Submit" at bounding box center [688, 655] width 203 height 29
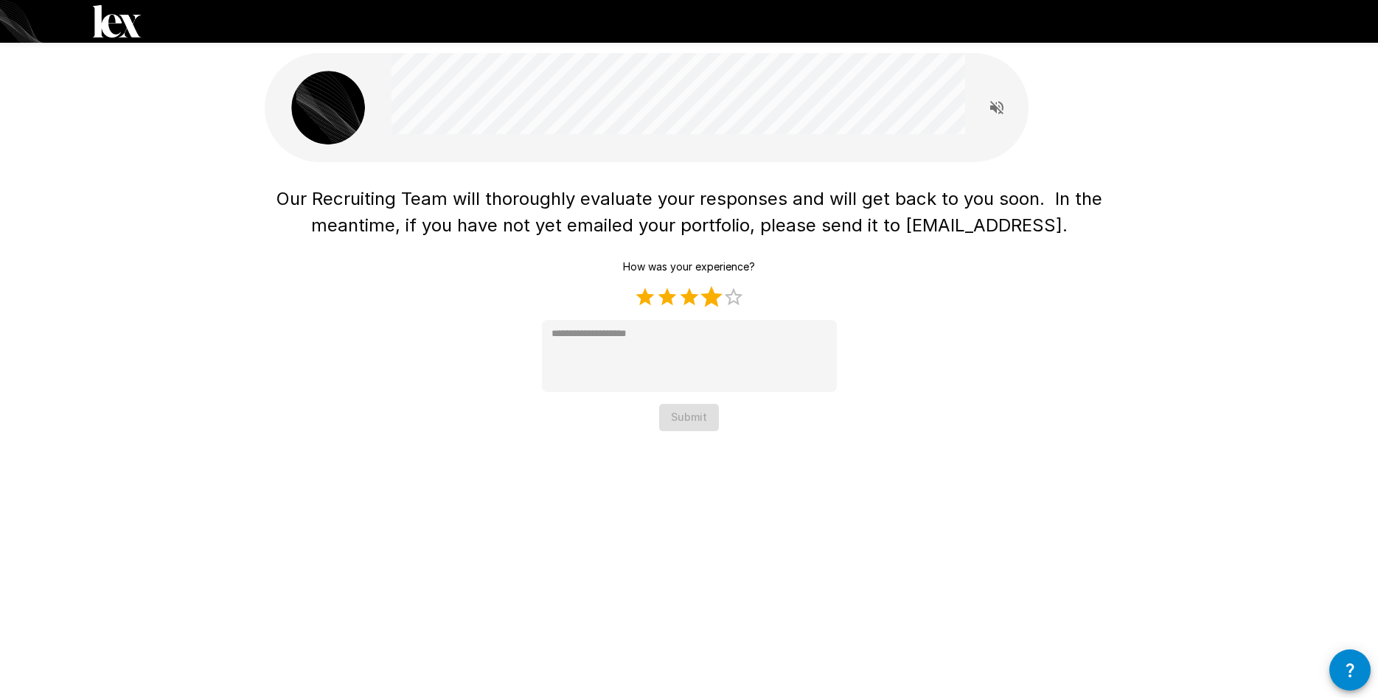
click at [719, 301] on label "4 Stars" at bounding box center [711, 297] width 22 height 22
type textarea "*"
click at [708, 408] on button "Submit" at bounding box center [689, 417] width 60 height 27
